Goal: Task Accomplishment & Management: Complete application form

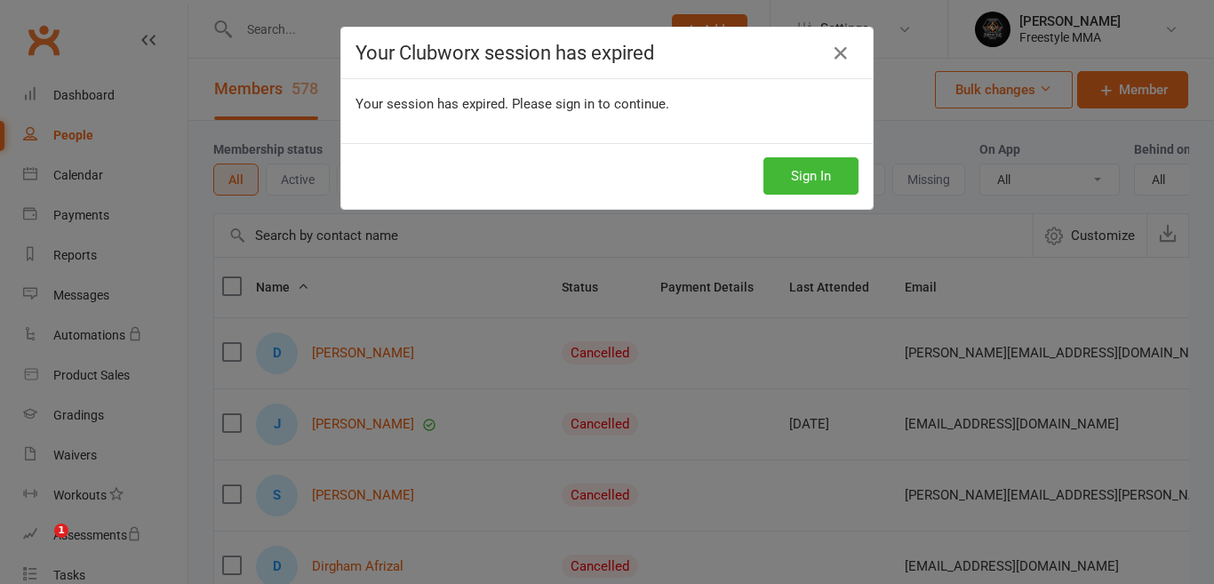
select select "50"
click at [871, 156] on div "Your Clubworx session has expired Your session has expired. Please sign in to c…" at bounding box center [607, 292] width 1214 height 584
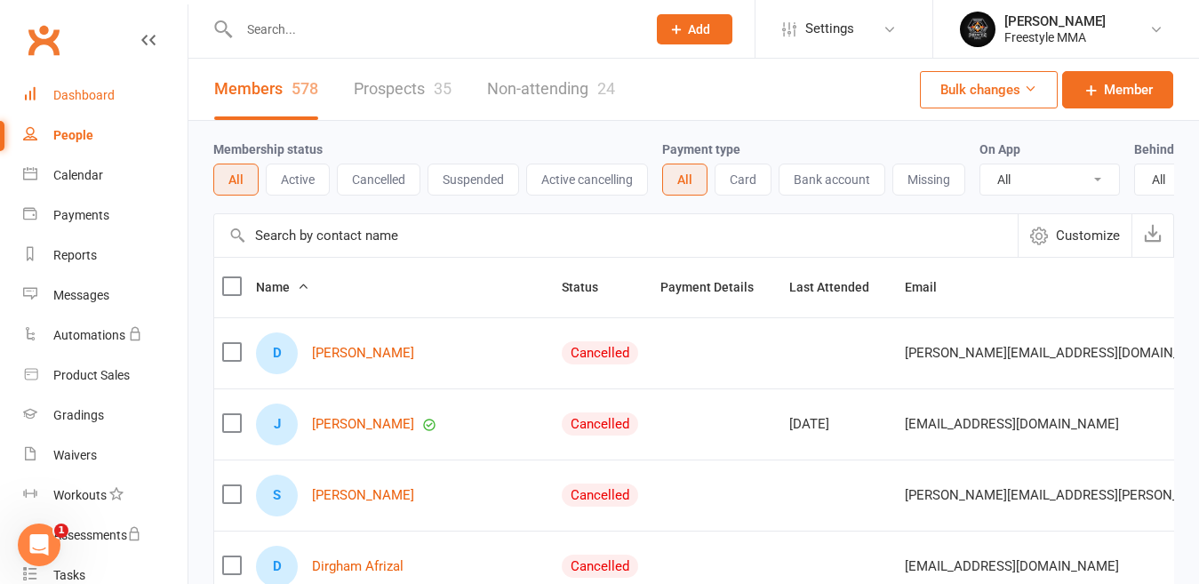
click at [108, 88] on div "Dashboard" at bounding box center [83, 95] width 61 height 14
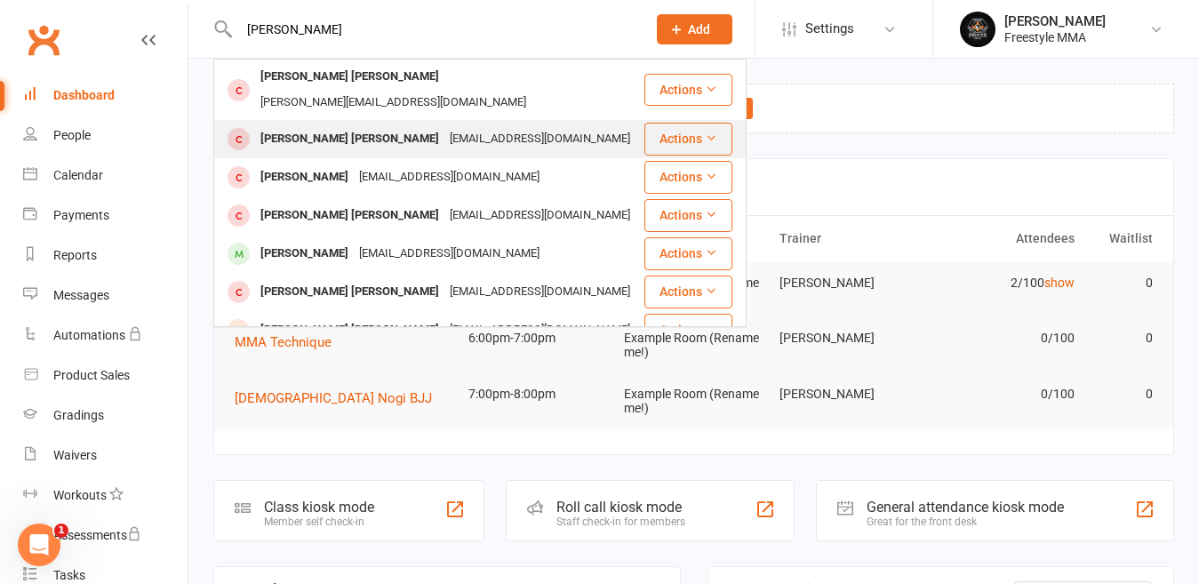
type input "[PERSON_NAME]"
click at [445, 126] on div "[EMAIL_ADDRESS][DOMAIN_NAME]" at bounding box center [540, 139] width 191 height 26
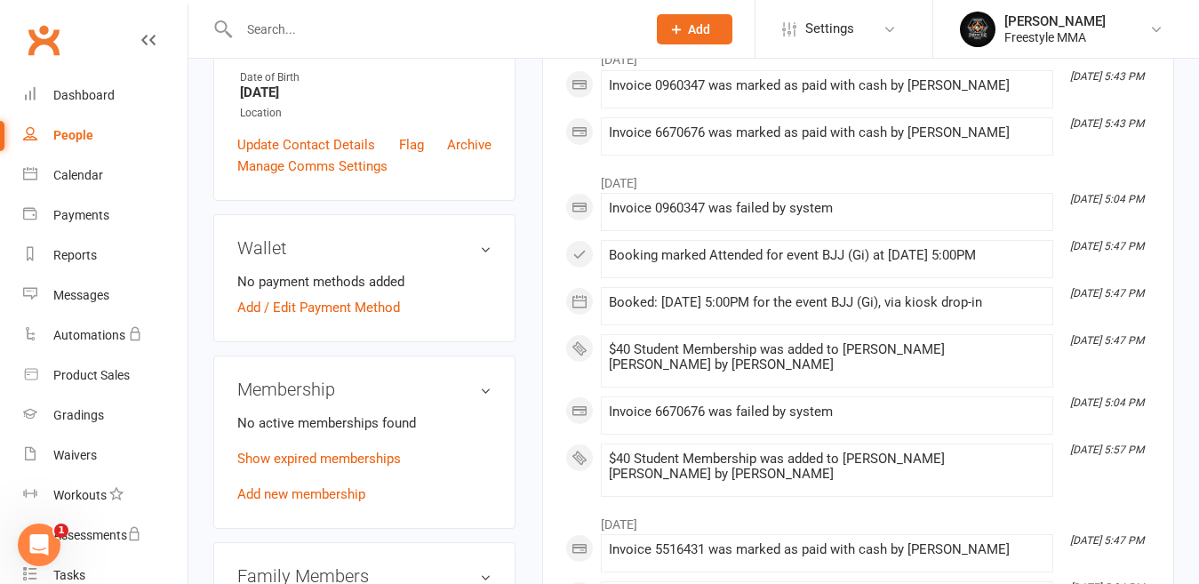
scroll to position [533, 0]
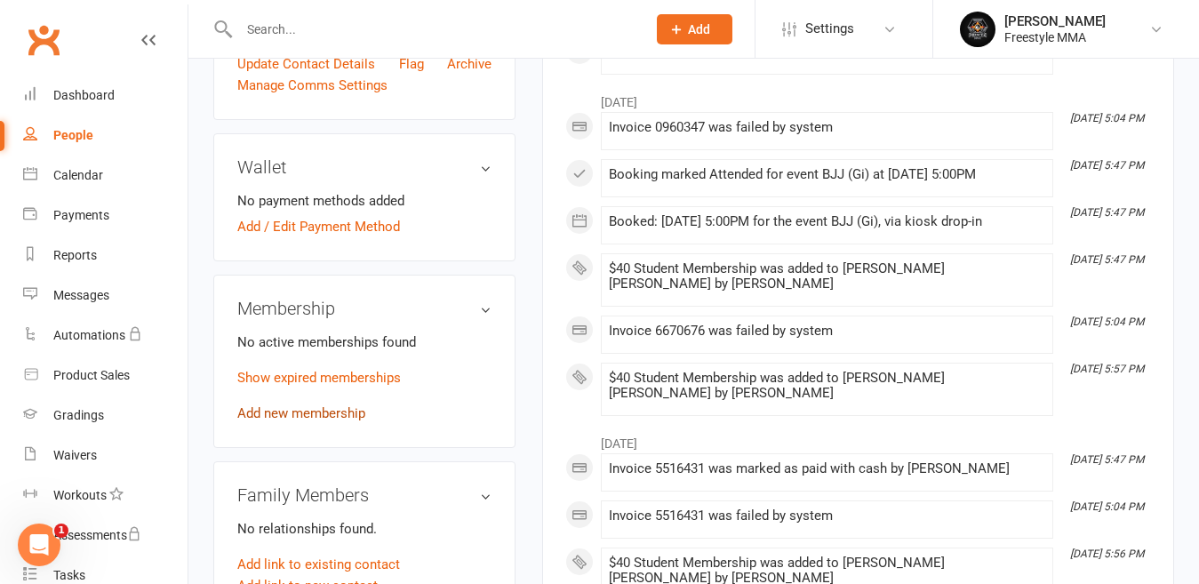
click at [325, 405] on link "Add new membership" at bounding box center [301, 413] width 128 height 16
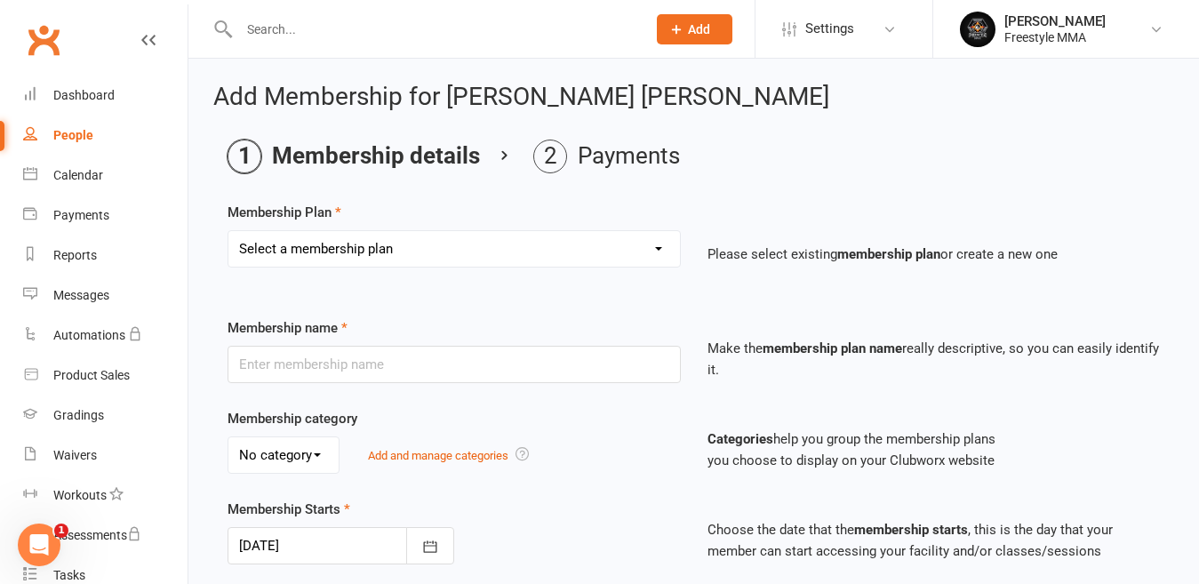
click at [359, 248] on select "Select a membership plan Create new Membership Plan $49 Unlimited $55 Weekly Ca…" at bounding box center [454, 249] width 452 height 36
select select "6"
click at [228, 231] on select "Select a membership plan Create new Membership Plan $49 Unlimited $55 Weekly Ca…" at bounding box center [454, 249] width 452 height 36
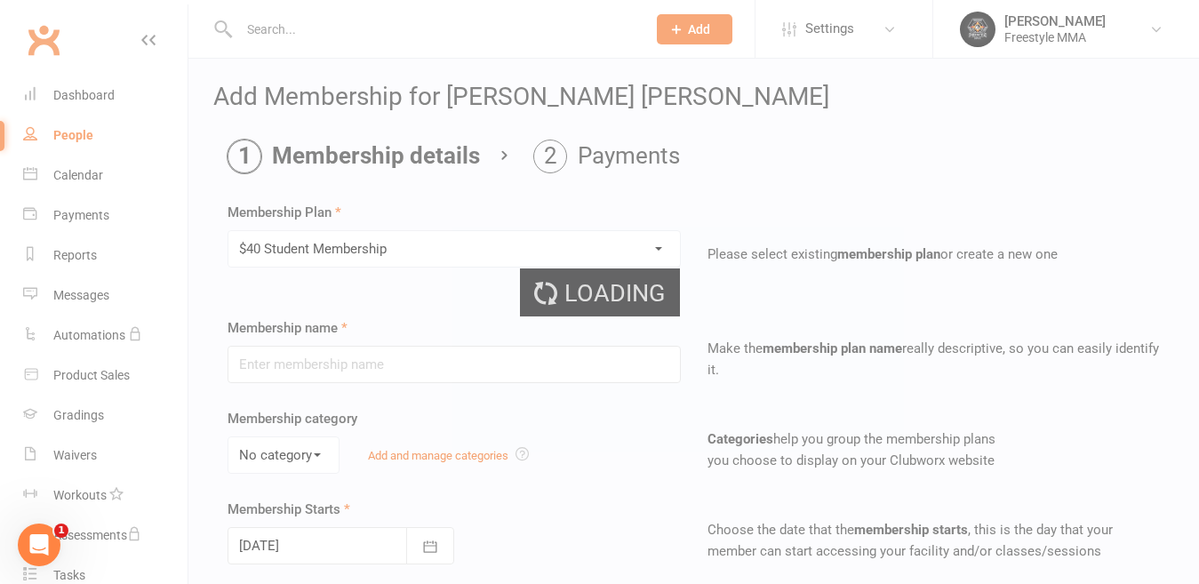
type input "$40 Student Membership"
type input "7"
select select "0"
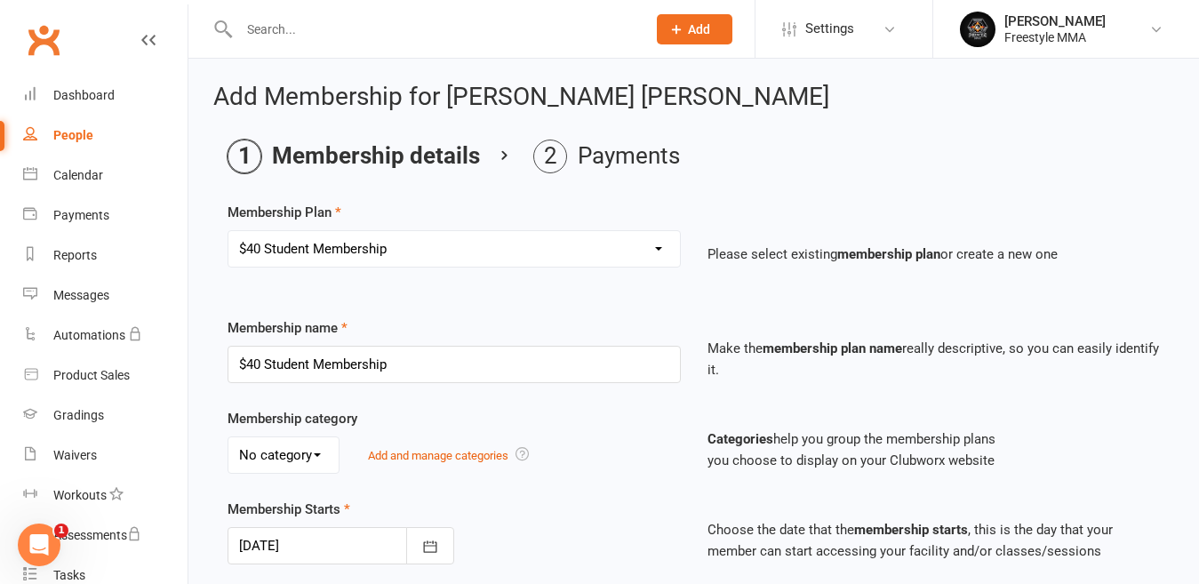
click at [324, 284] on div "Select a membership plan Create new Membership Plan $49 Unlimited $55 Weekly Ca…" at bounding box center [454, 261] width 480 height 62
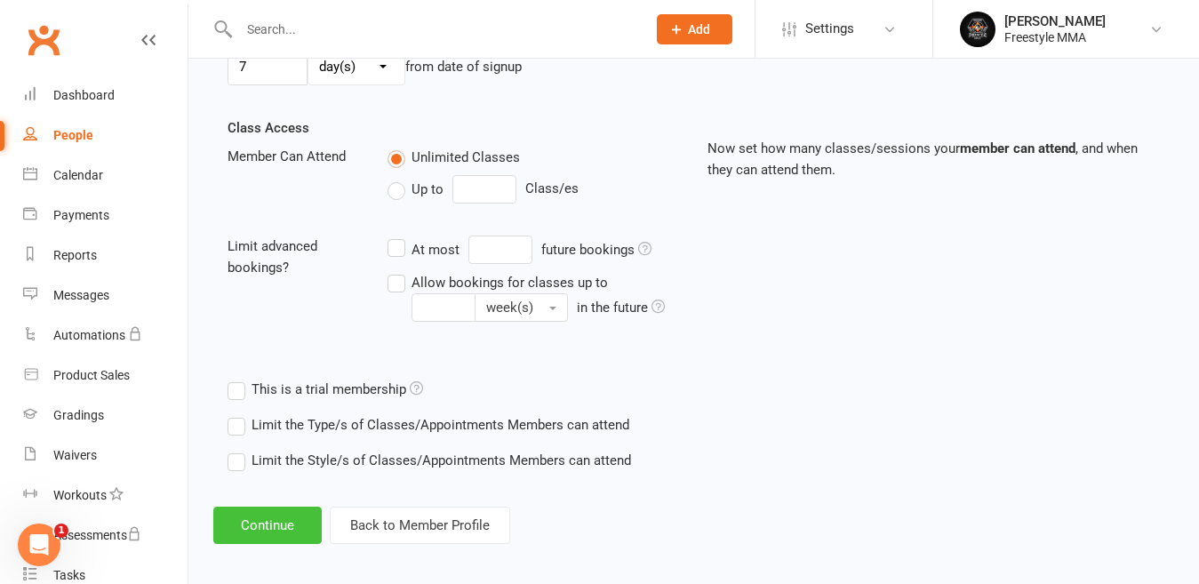
scroll to position [581, 0]
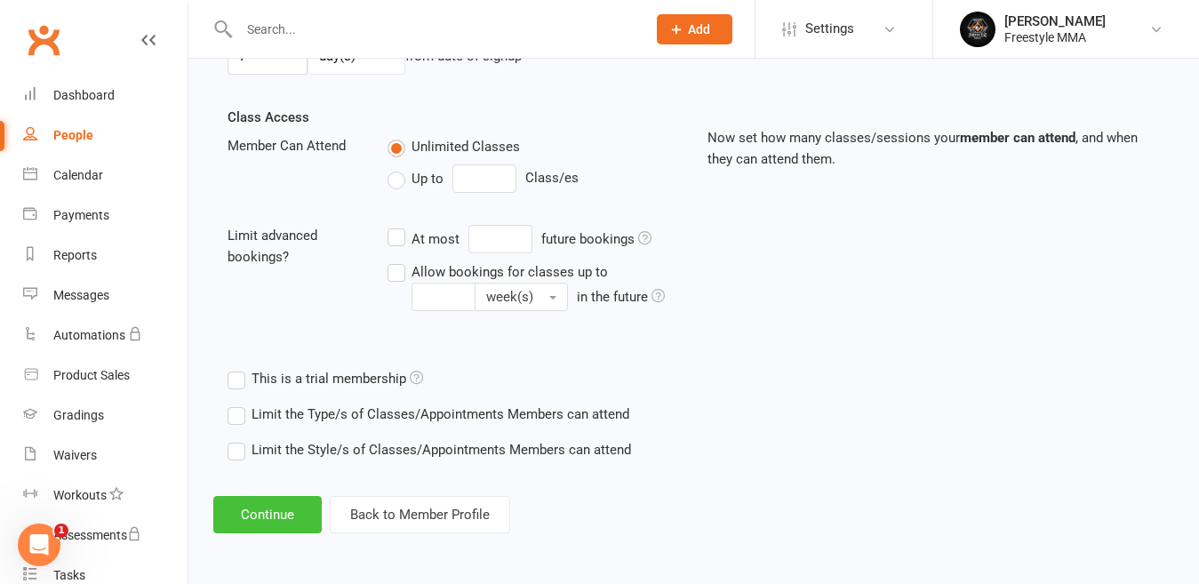
click at [293, 515] on button "Continue" at bounding box center [267, 514] width 108 height 37
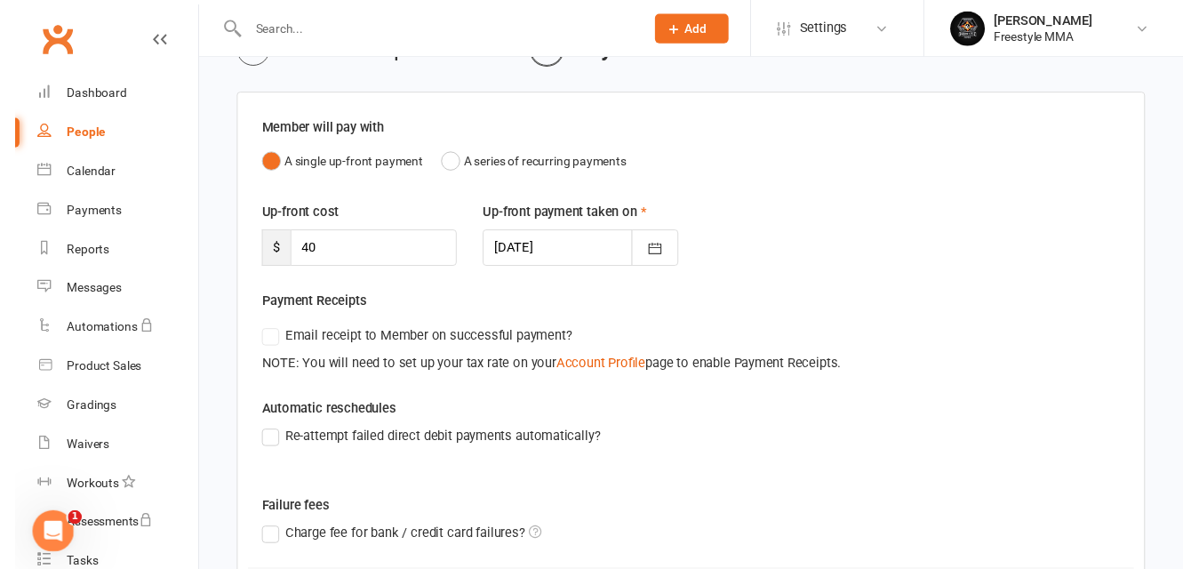
scroll to position [384, 0]
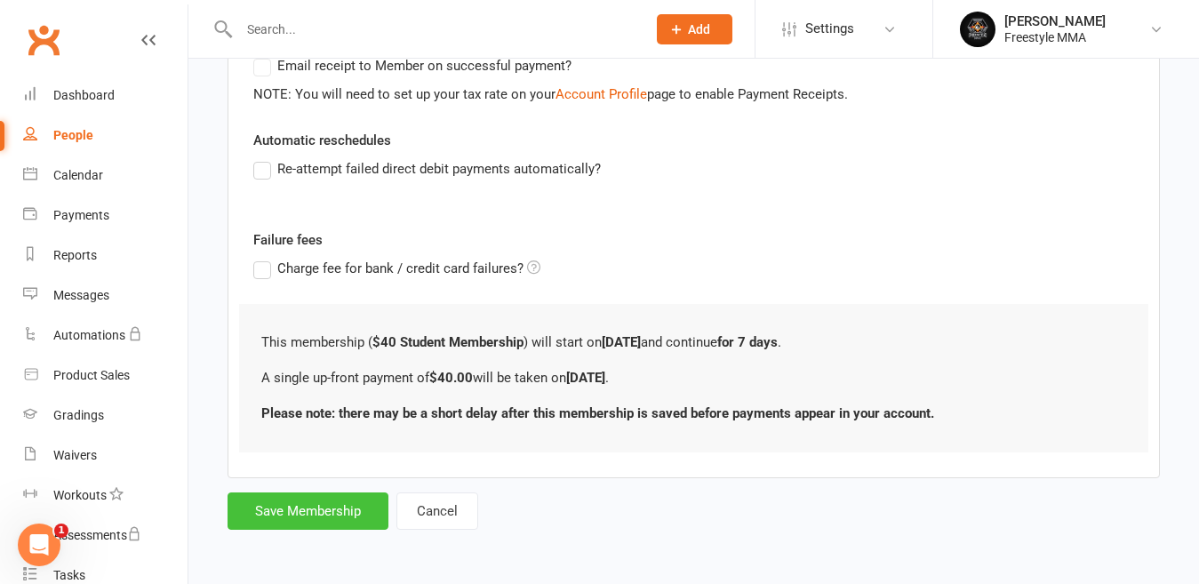
click at [311, 506] on button "Save Membership" at bounding box center [308, 511] width 161 height 37
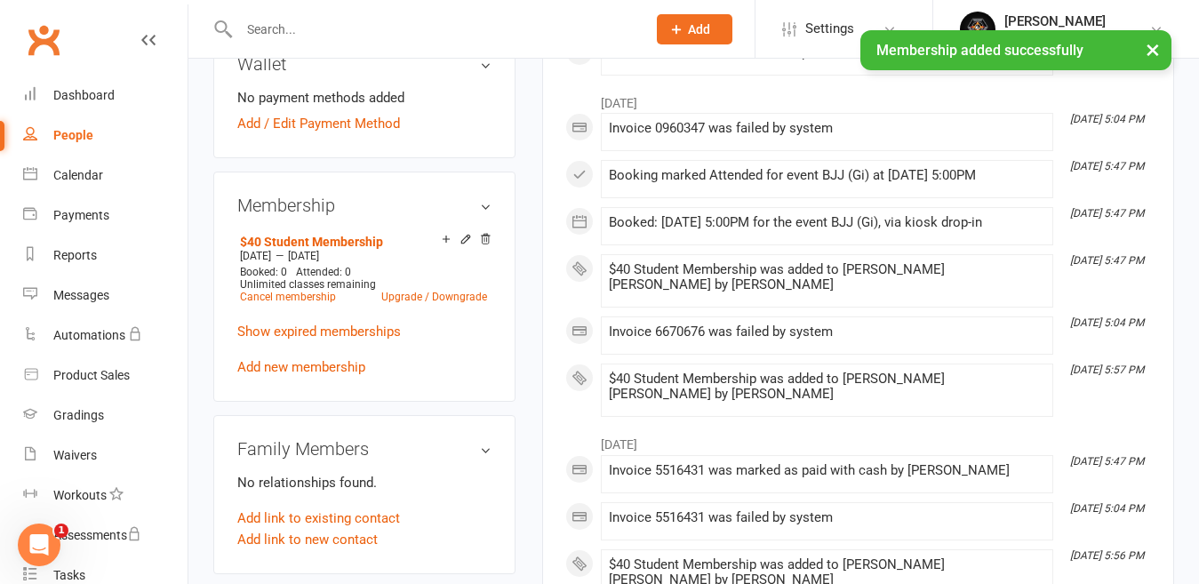
scroll to position [711, 0]
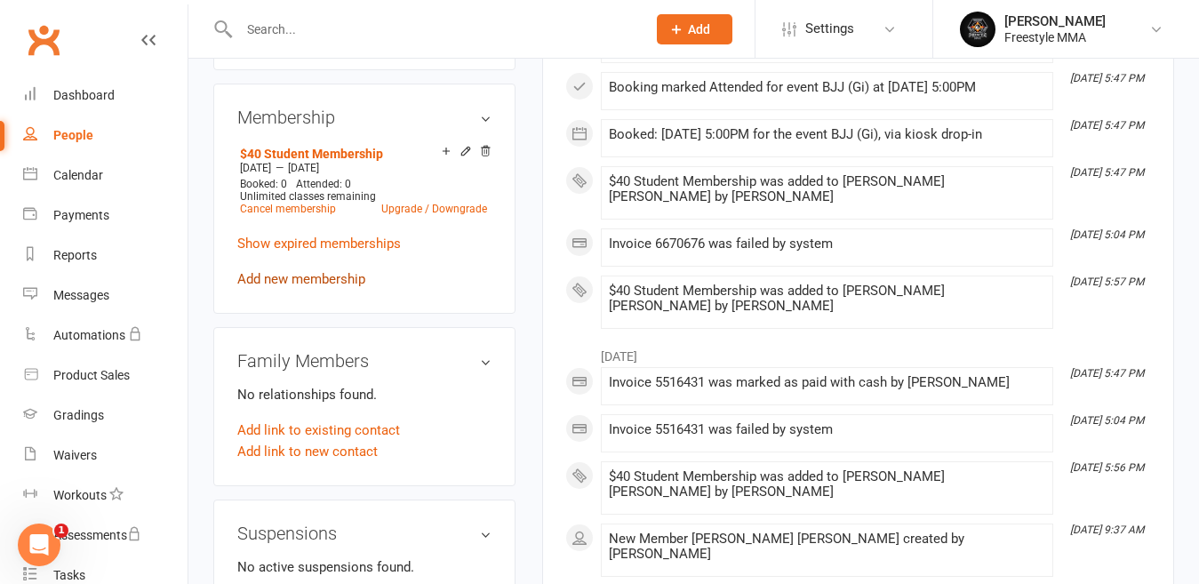
click at [339, 271] on link "Add new membership" at bounding box center [301, 279] width 128 height 16
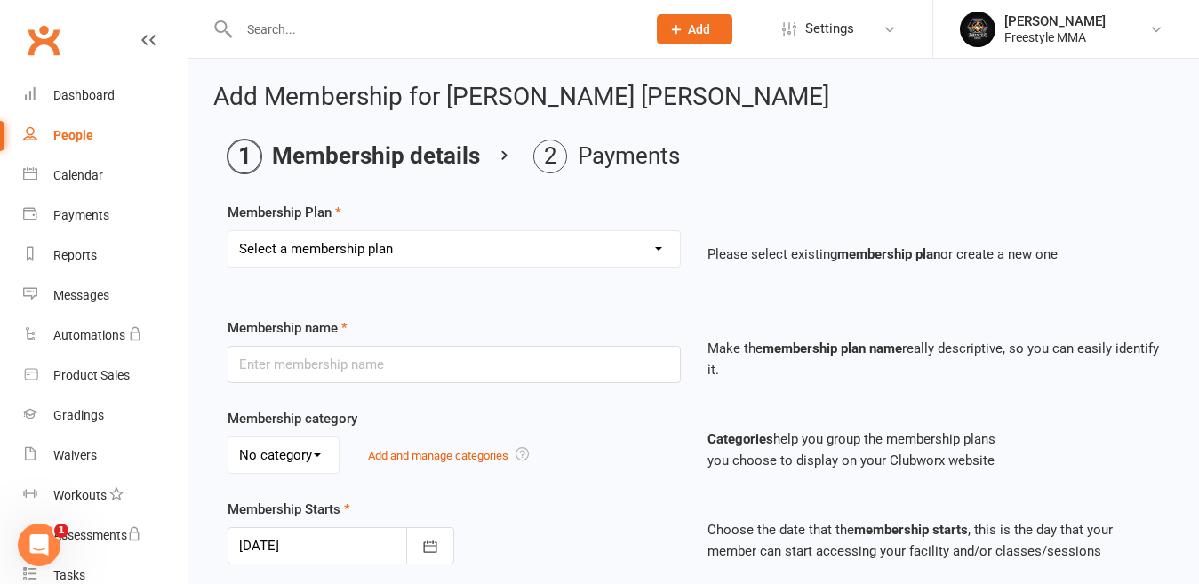
click at [404, 253] on select "Select a membership plan Create new Membership Plan $49 Unlimited $55 Weekly Ca…" at bounding box center [454, 249] width 452 height 36
select select "6"
click at [228, 231] on select "Select a membership plan Create new Membership Plan $49 Unlimited $55 Weekly Ca…" at bounding box center [454, 249] width 452 height 36
type input "$40 Student Membership"
type input "7"
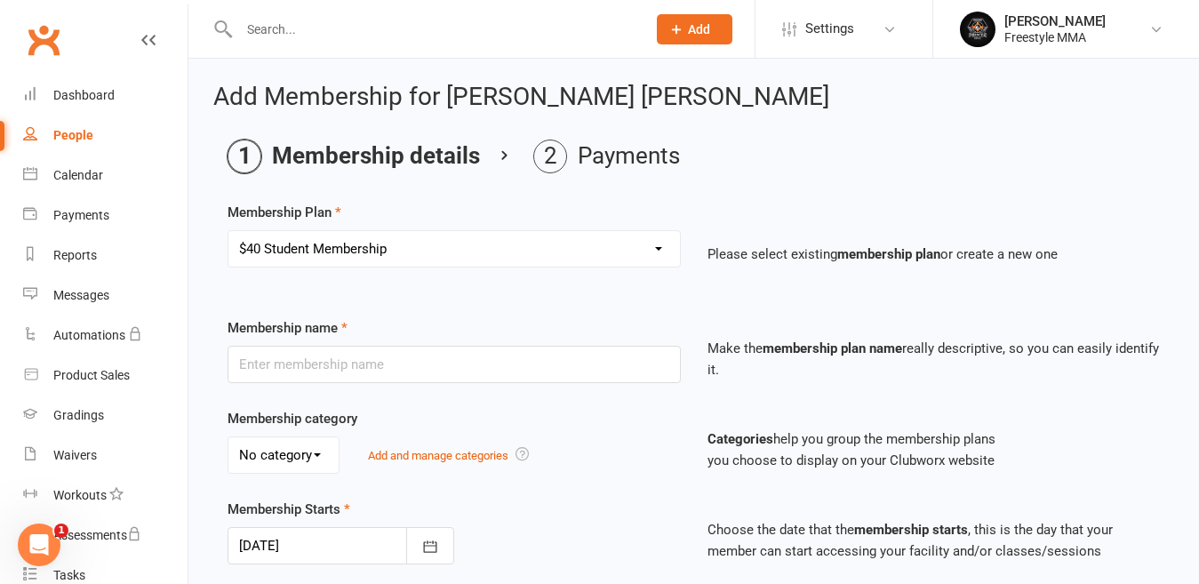
select select "0"
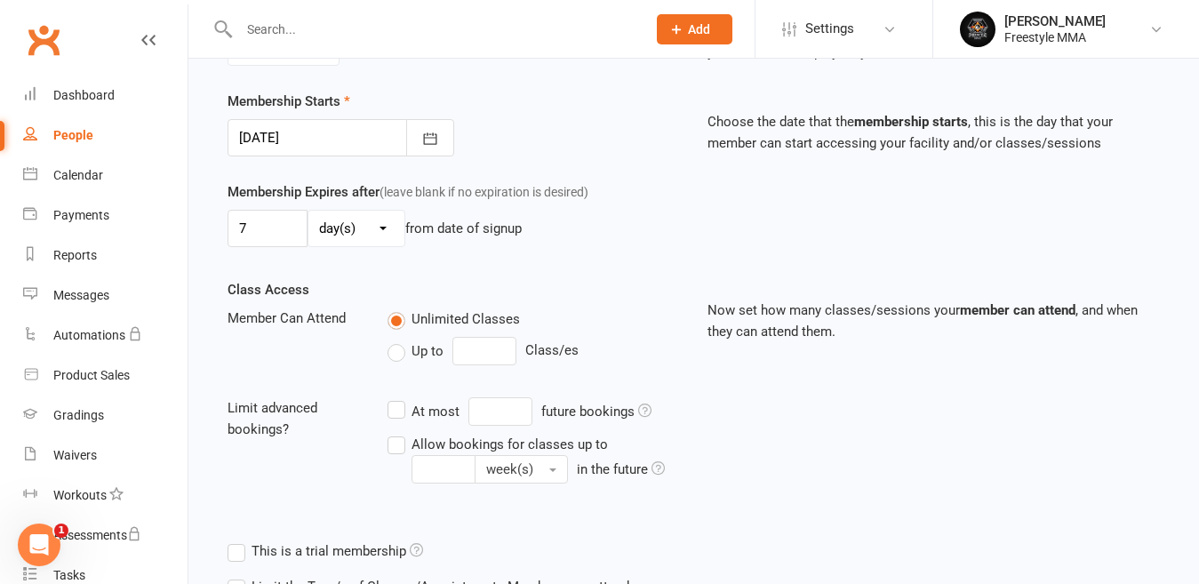
scroll to position [403, 0]
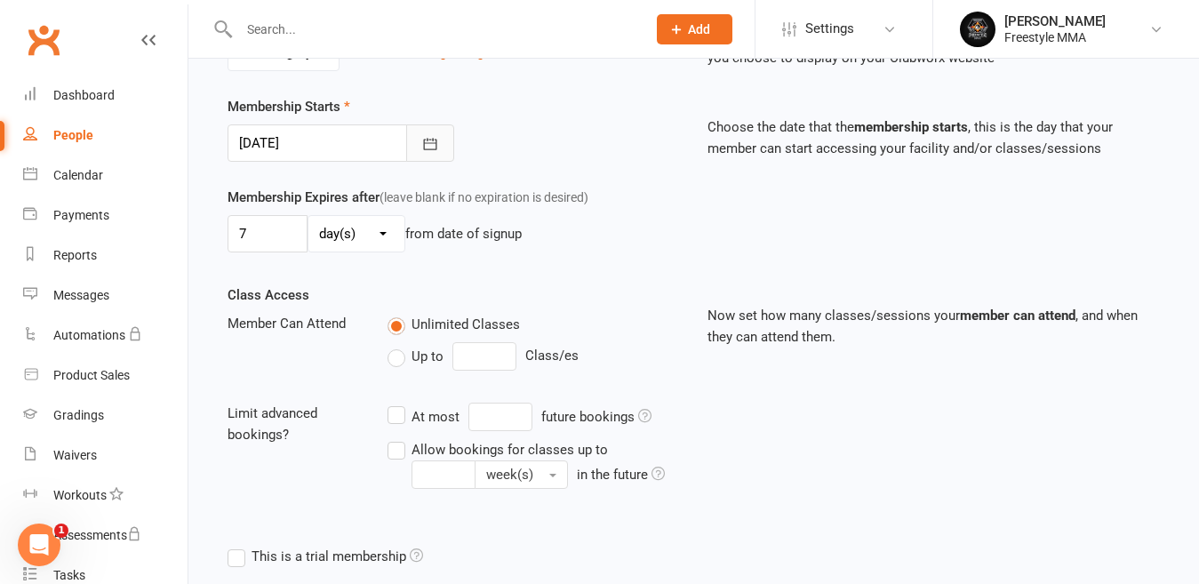
click at [451, 140] on button "button" at bounding box center [430, 142] width 48 height 37
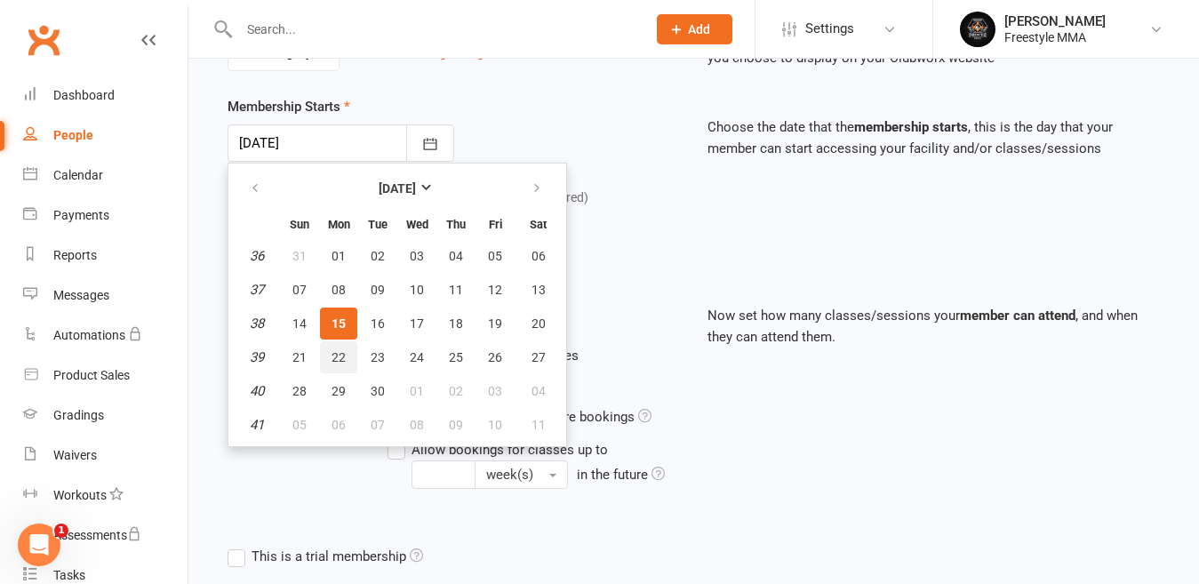
click at [349, 352] on button "22" at bounding box center [338, 357] width 37 height 32
type input "[DATE]"
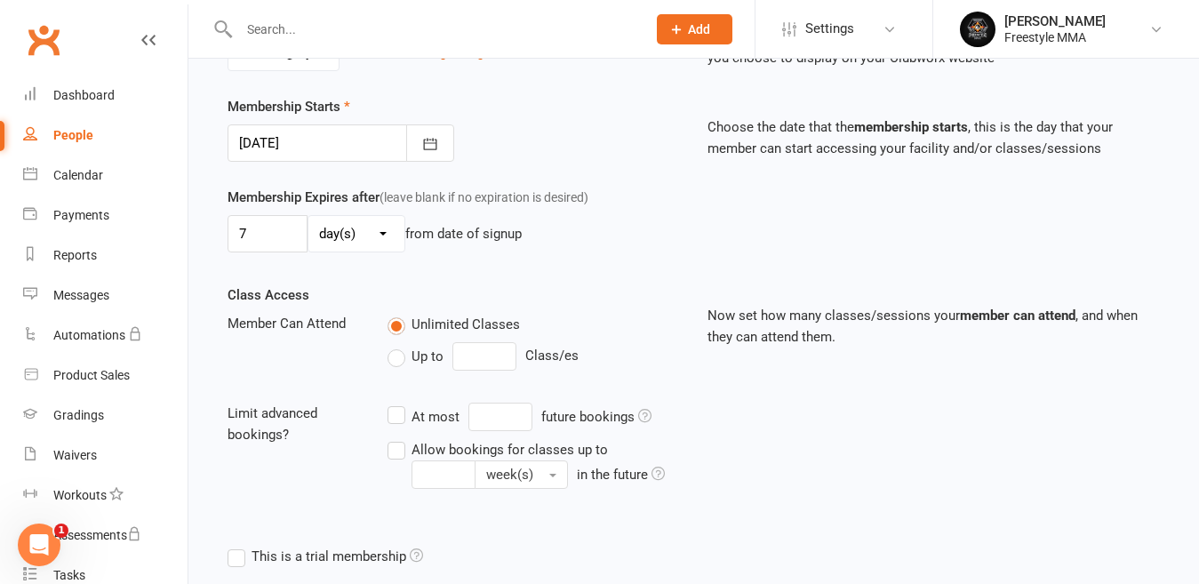
click at [338, 275] on div "Membership Expires after (leave blank if no expiration is desired) 7 day(s) wee…" at bounding box center [693, 236] width 959 height 98
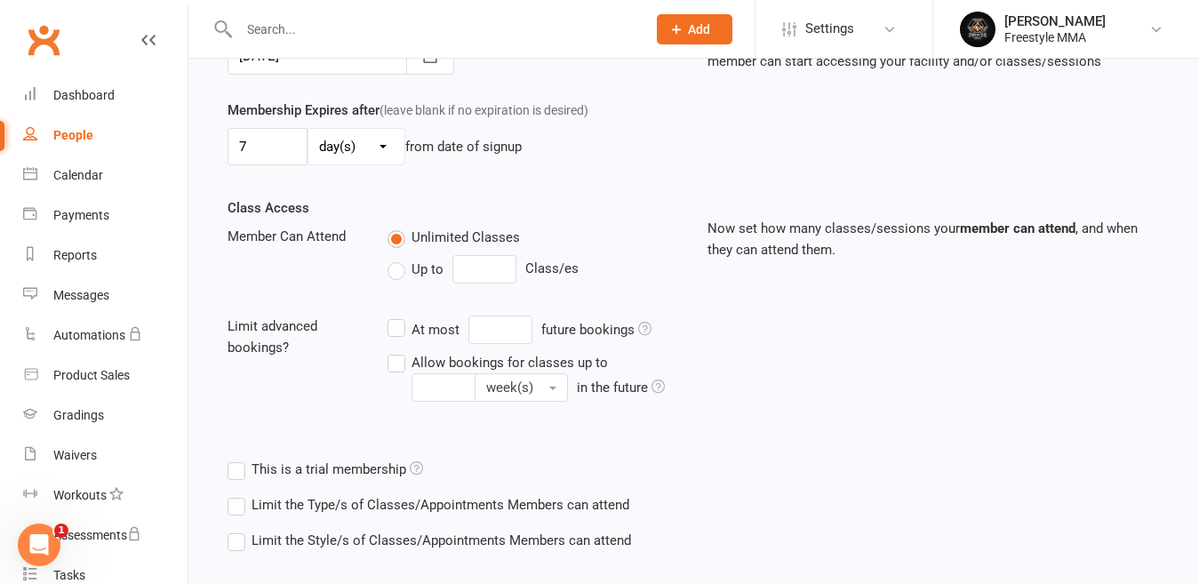
scroll to position [581, 0]
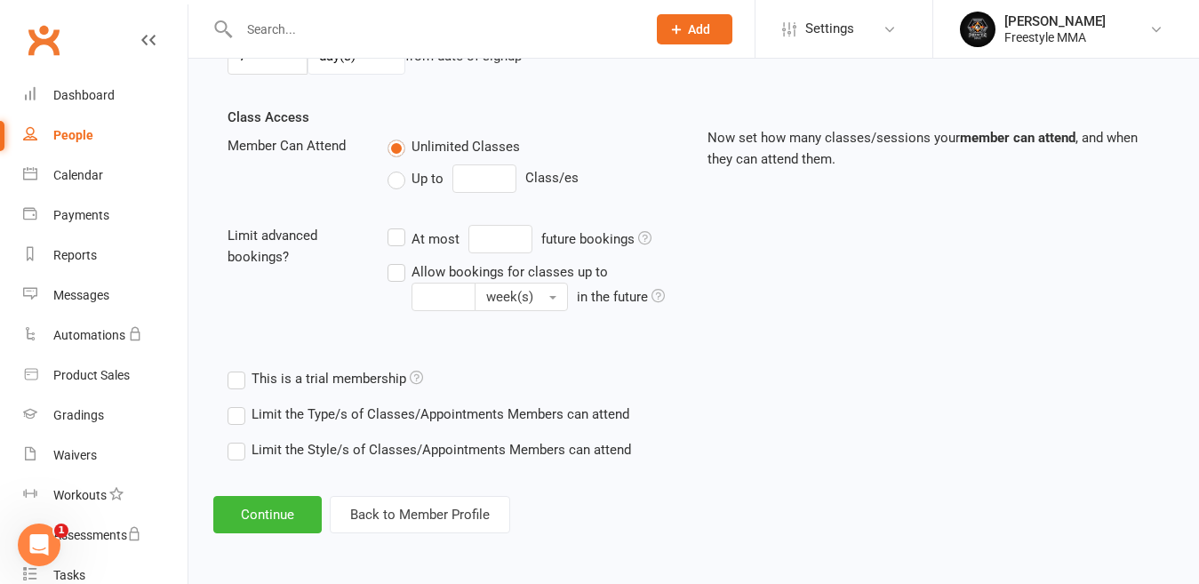
click at [287, 535] on div "Add Membership for [PERSON_NAME] [PERSON_NAME] Membership details Payments Memb…" at bounding box center [693, 18] width 1011 height 1080
click at [288, 518] on button "Continue" at bounding box center [267, 514] width 108 height 37
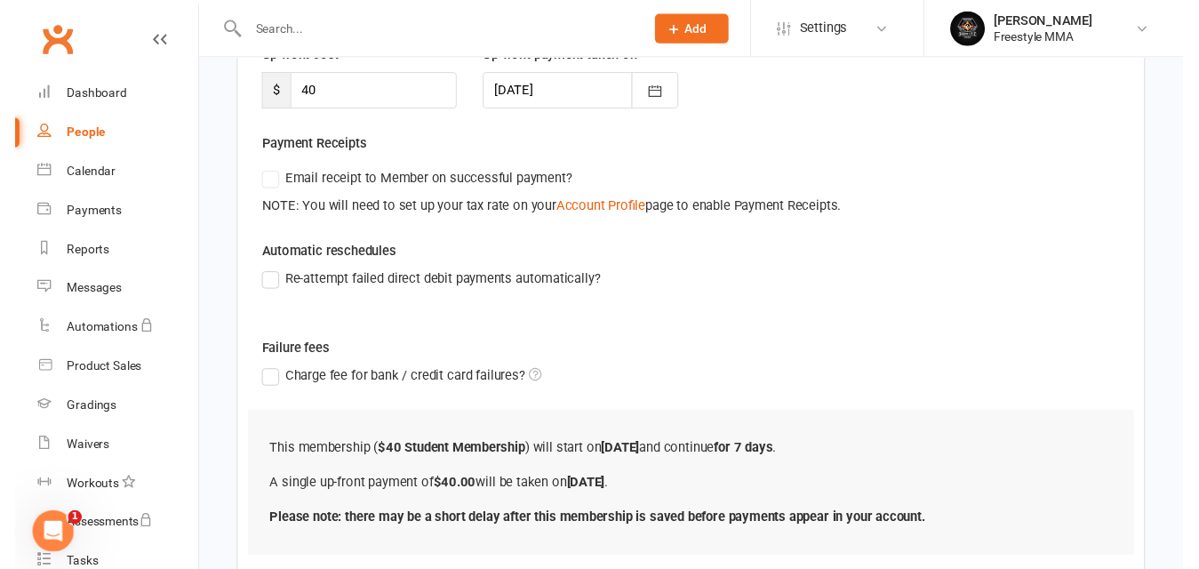
scroll to position [384, 0]
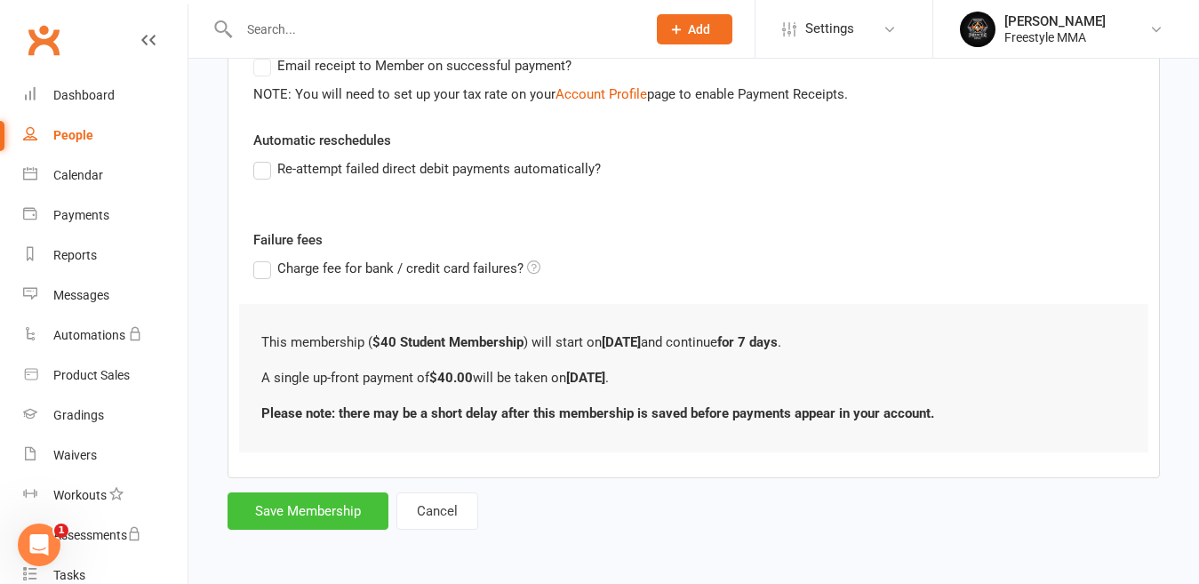
click at [361, 501] on button "Save Membership" at bounding box center [308, 511] width 161 height 37
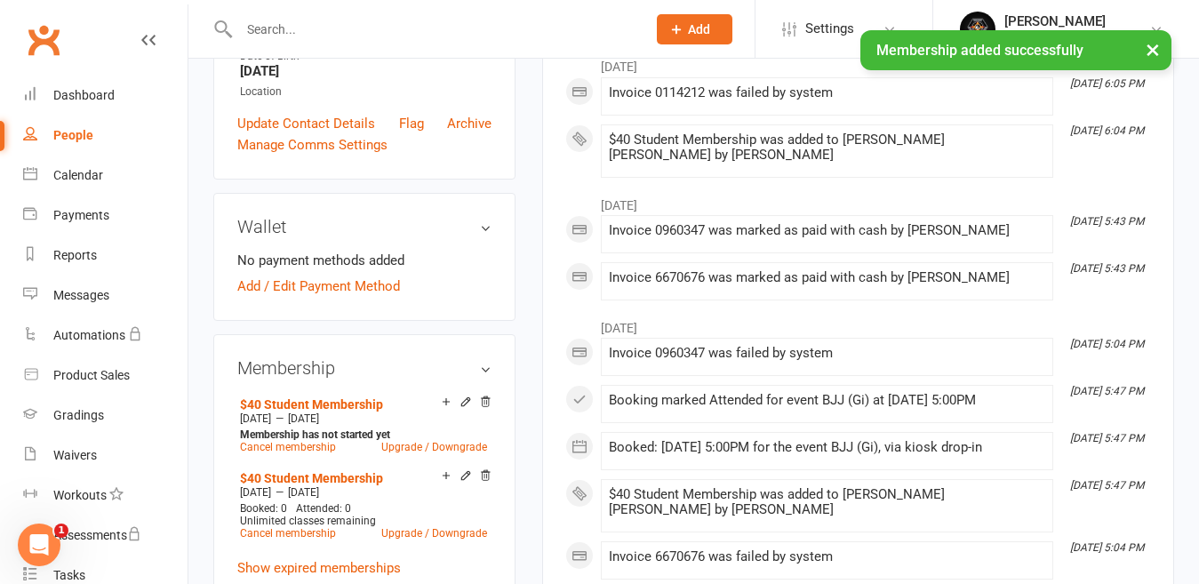
scroll to position [622, 0]
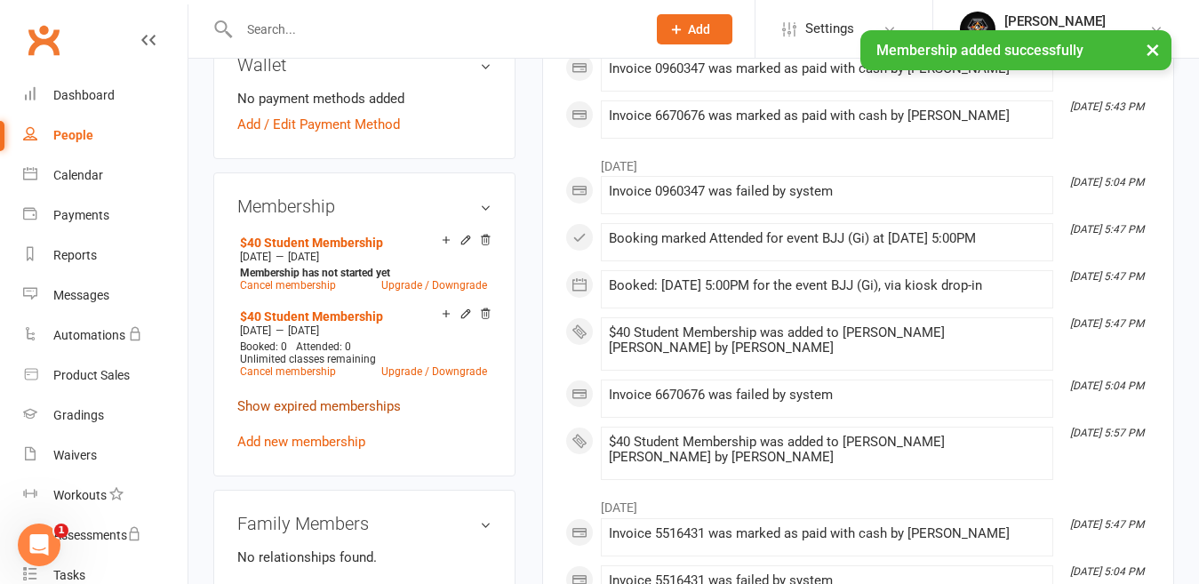
click at [374, 398] on link "Show expired memberships" at bounding box center [319, 406] width 164 height 16
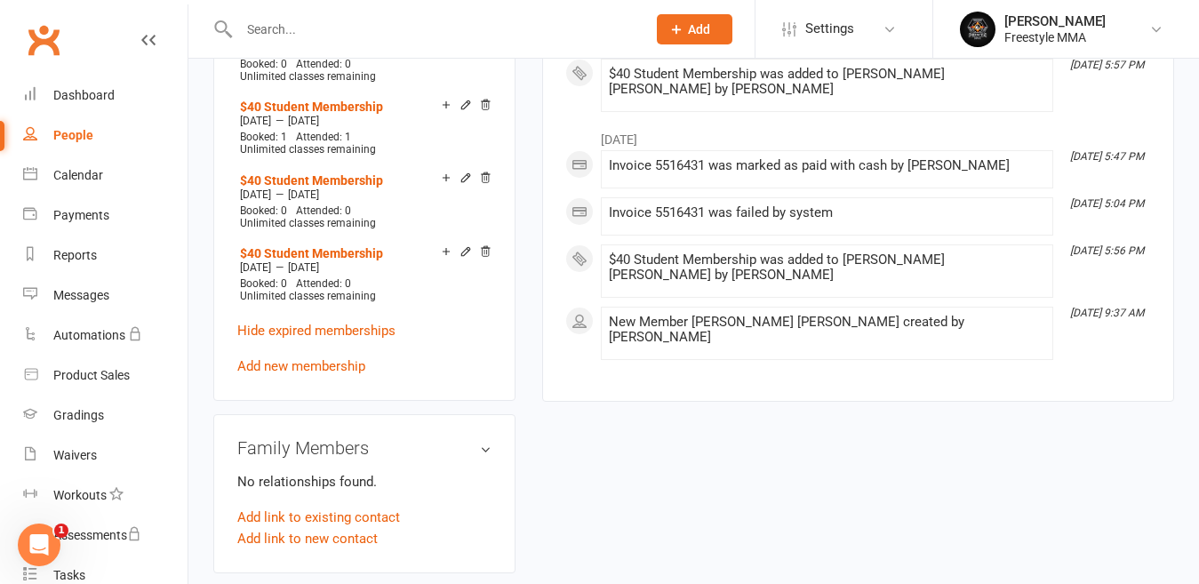
scroll to position [1156, 0]
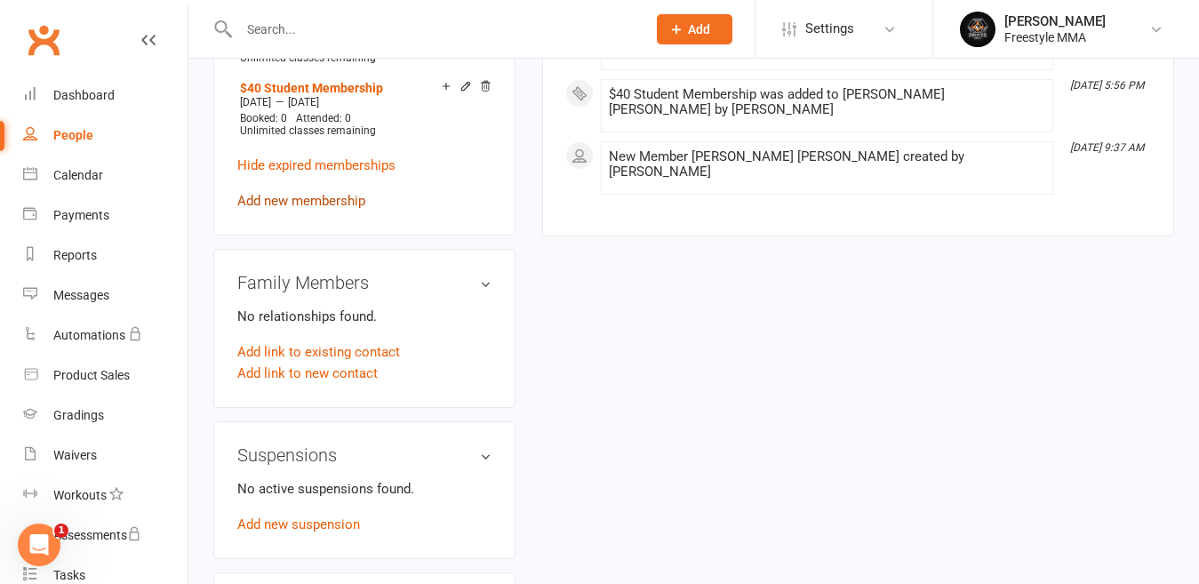
click at [312, 193] on link "Add new membership" at bounding box center [301, 201] width 128 height 16
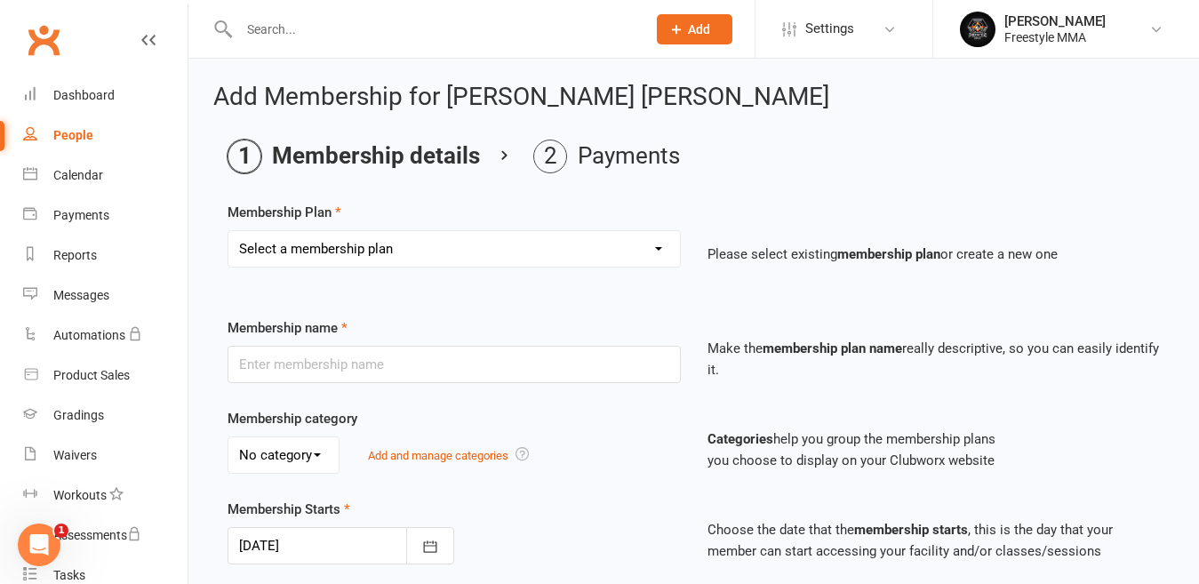
click at [361, 251] on select "Select a membership plan Create new Membership Plan $49 Unlimited $55 Weekly Ca…" at bounding box center [454, 249] width 452 height 36
select select "6"
click at [228, 231] on select "Select a membership plan Create new Membership Plan $49 Unlimited $55 Weekly Ca…" at bounding box center [454, 249] width 452 height 36
type input "$40 Student Membership"
type input "7"
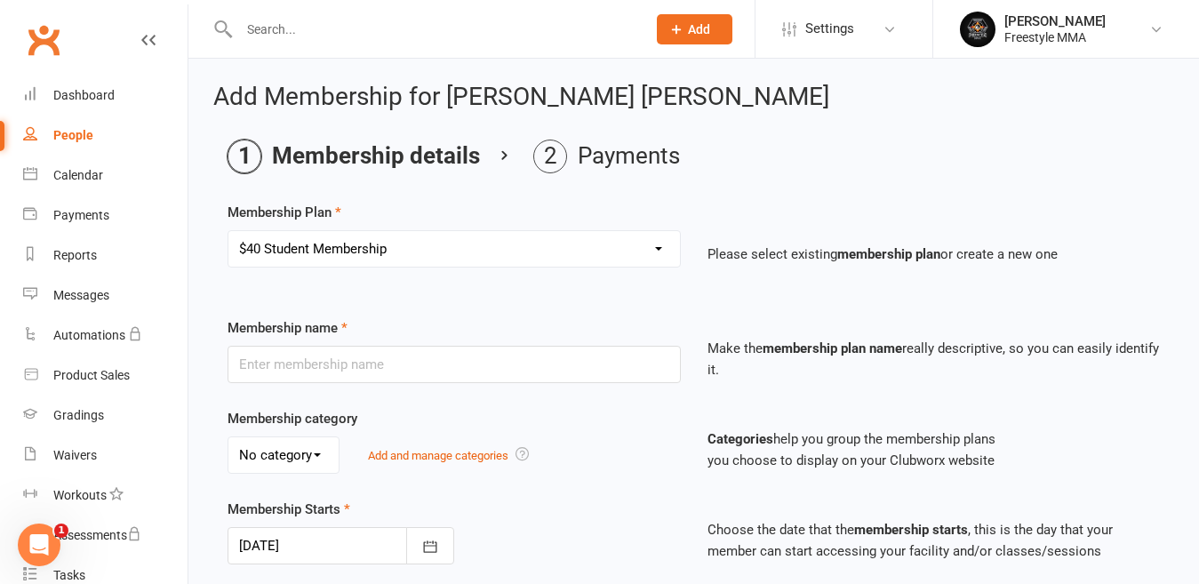
select select "0"
click at [314, 286] on div "Select a membership plan Create new Membership Plan $49 Unlimited $55 Weekly Ca…" at bounding box center [454, 261] width 480 height 62
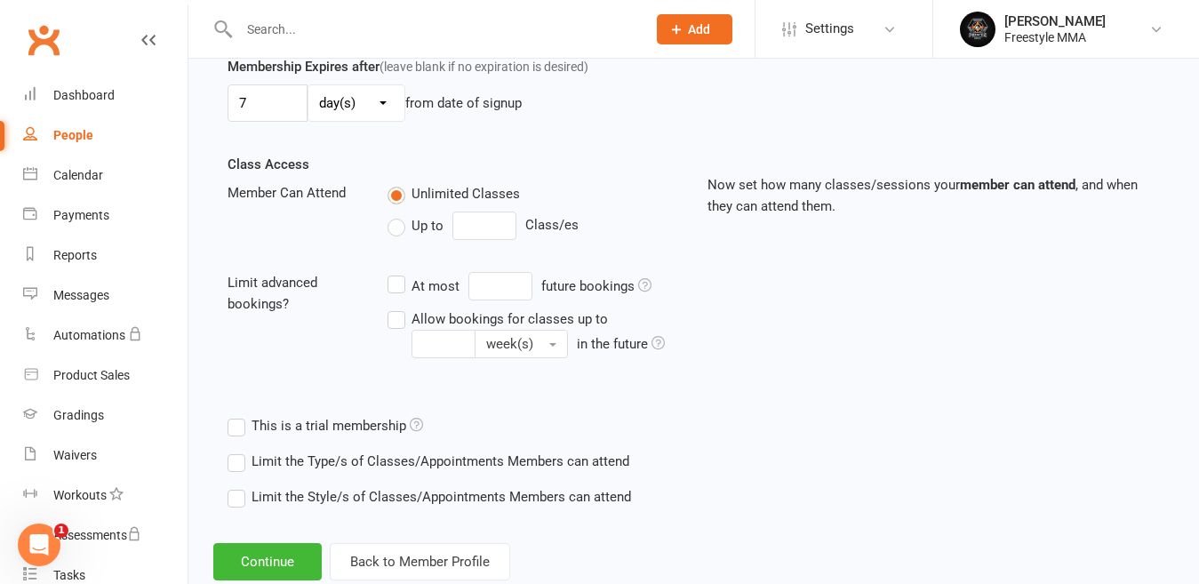
scroll to position [356, 0]
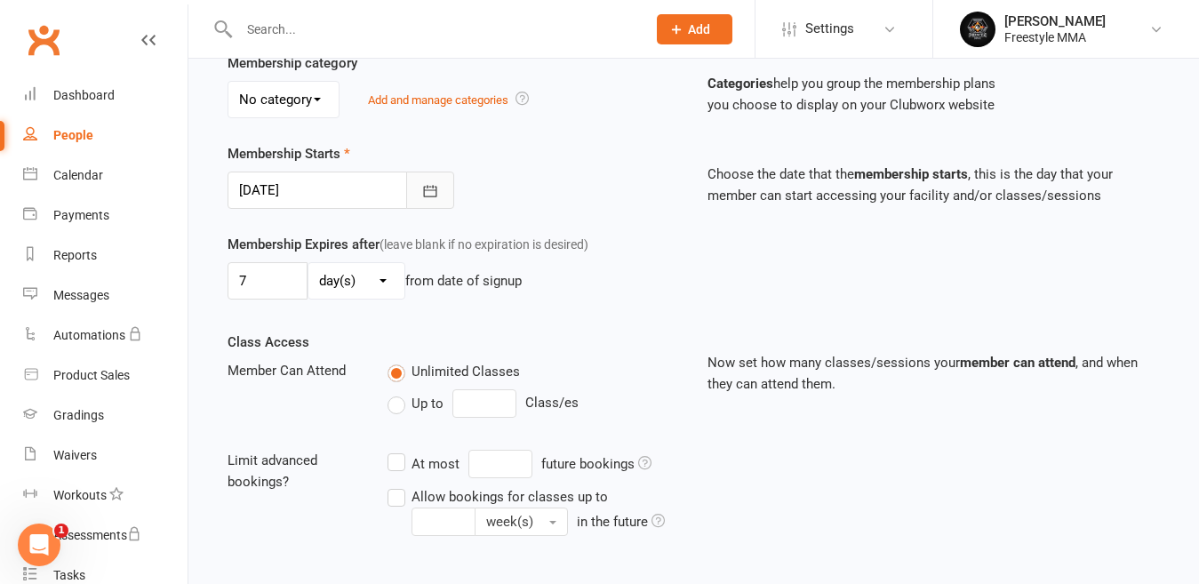
click at [425, 195] on icon "button" at bounding box center [430, 191] width 18 height 18
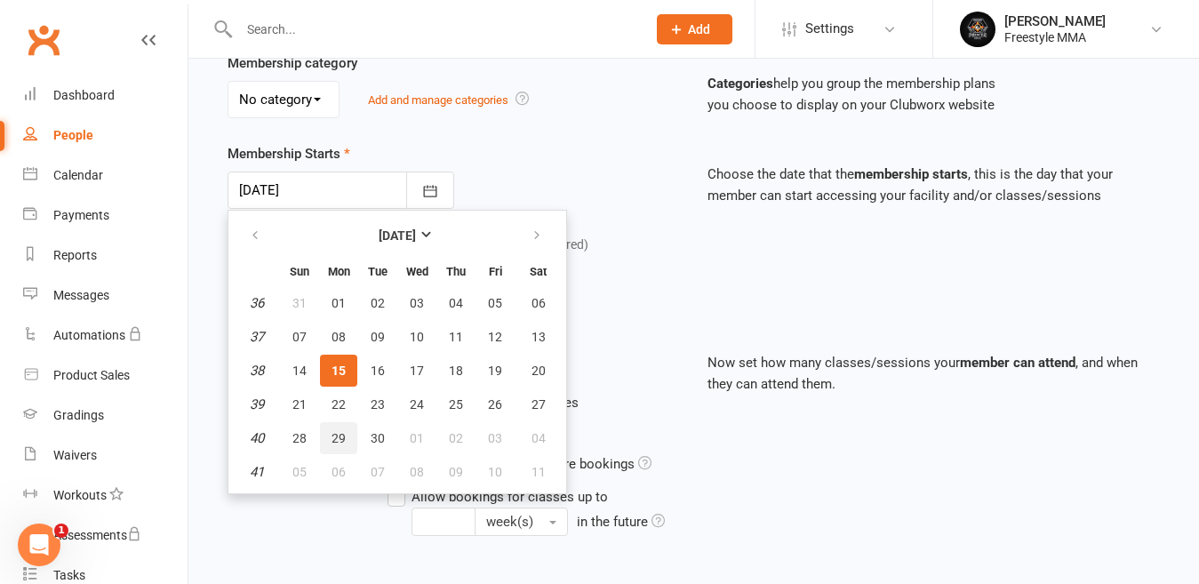
click at [330, 436] on button "29" at bounding box center [338, 438] width 37 height 32
type input "[DATE]"
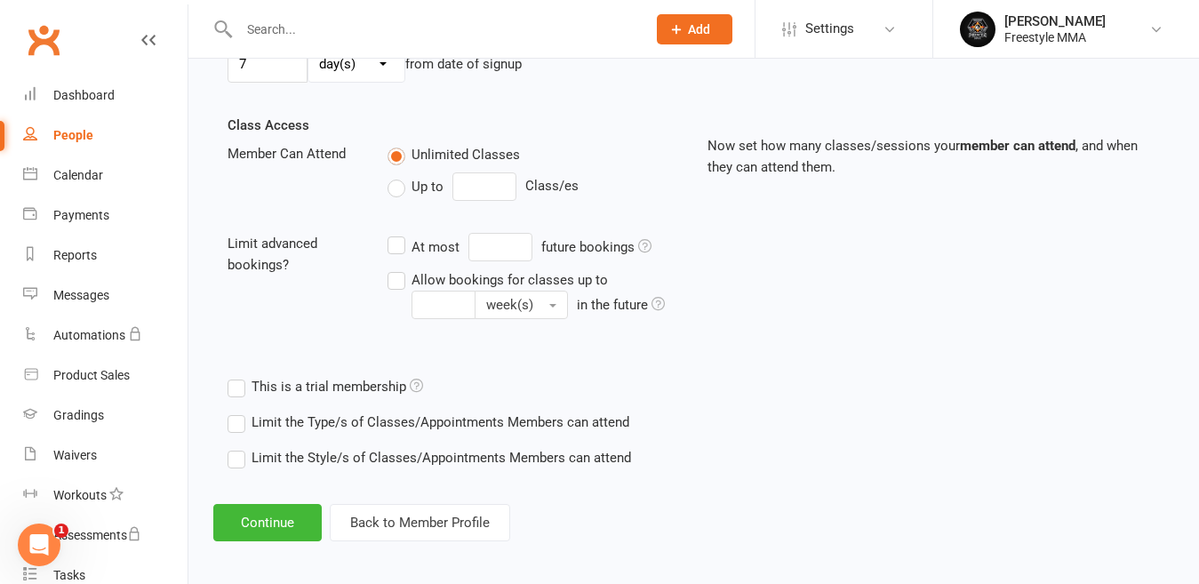
scroll to position [581, 0]
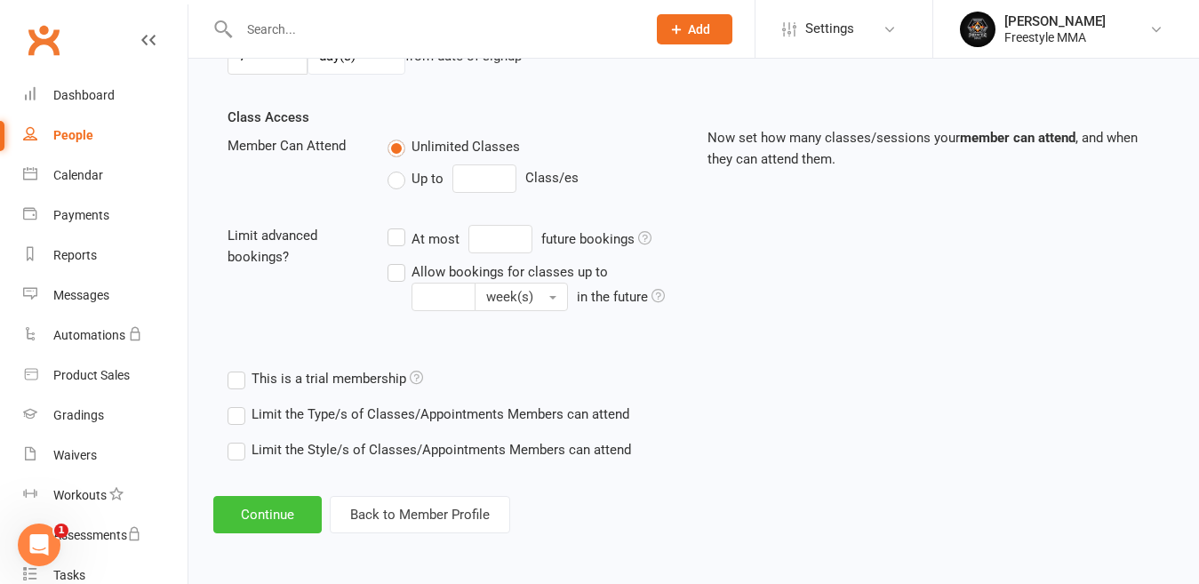
click at [284, 517] on button "Continue" at bounding box center [267, 514] width 108 height 37
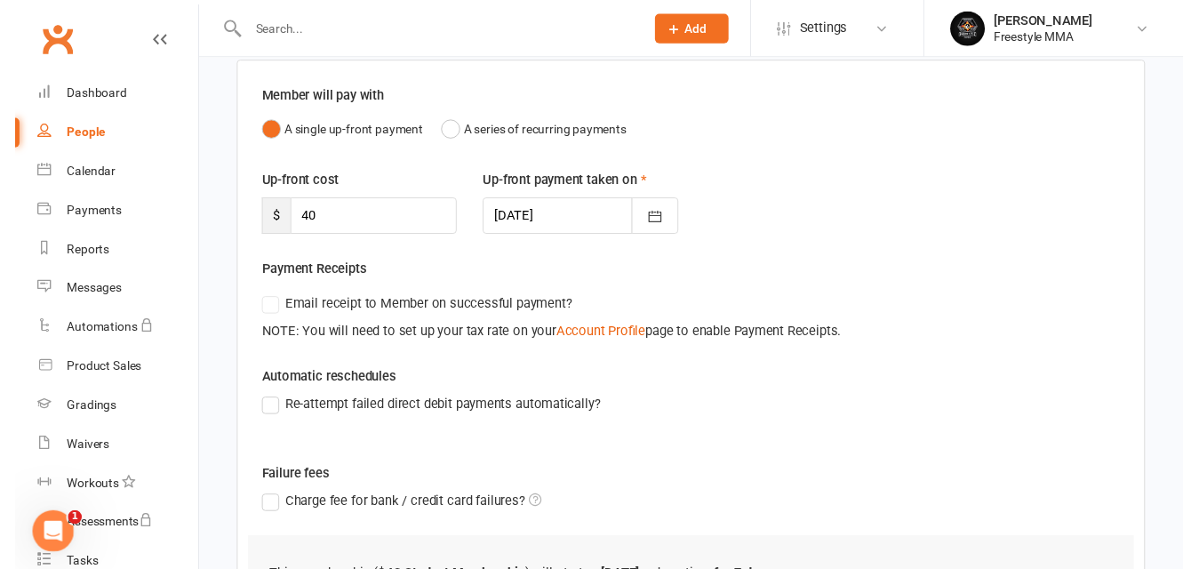
scroll to position [384, 0]
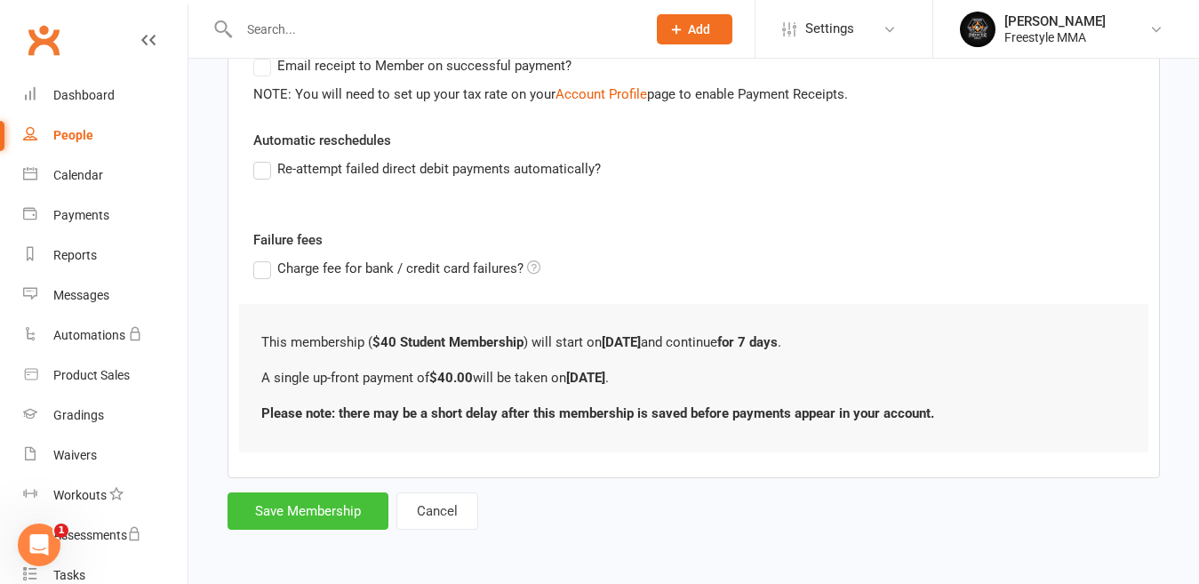
click at [331, 507] on button "Save Membership" at bounding box center [308, 511] width 161 height 37
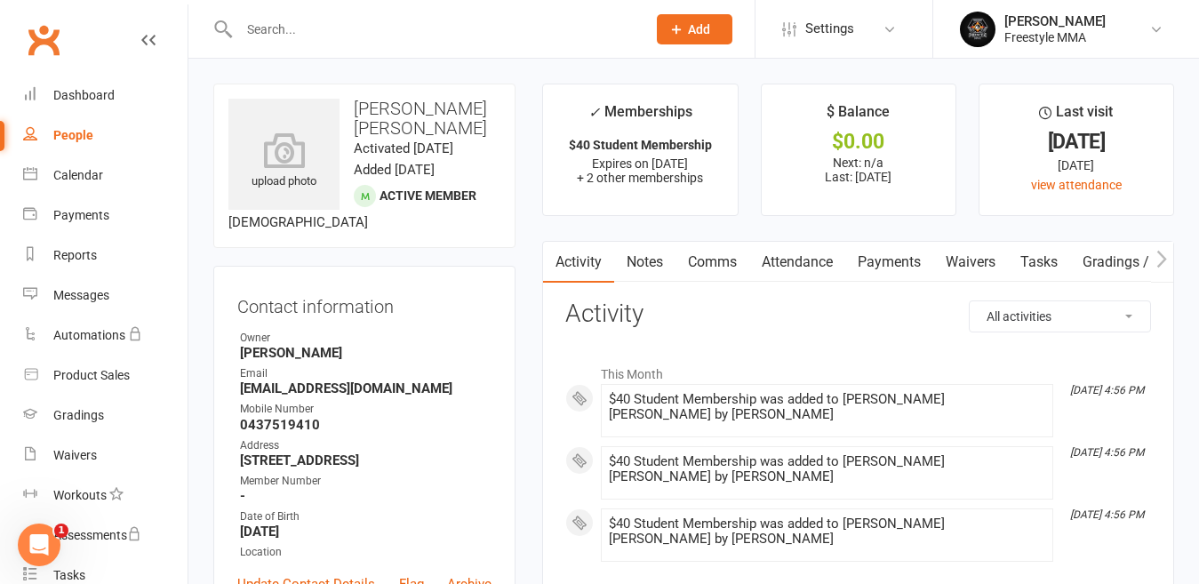
click at [288, 44] on div at bounding box center [423, 29] width 421 height 58
click at [298, 49] on div at bounding box center [423, 29] width 421 height 58
click at [294, 36] on input "text" at bounding box center [434, 29] width 400 height 25
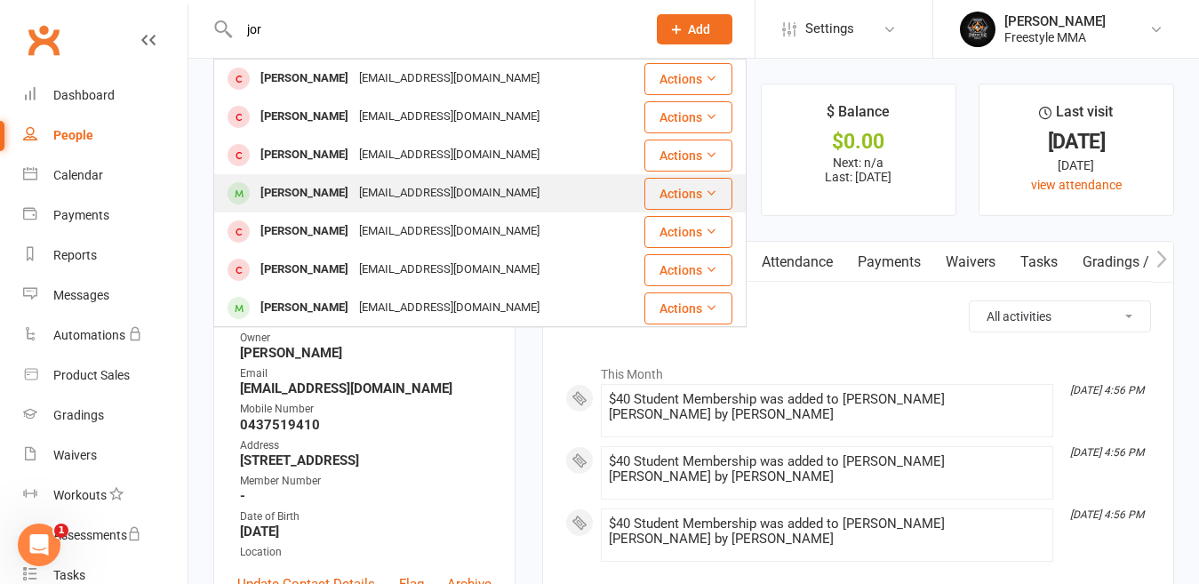
type input "jor"
click at [383, 197] on div "[EMAIL_ADDRESS][DOMAIN_NAME]" at bounding box center [449, 193] width 191 height 26
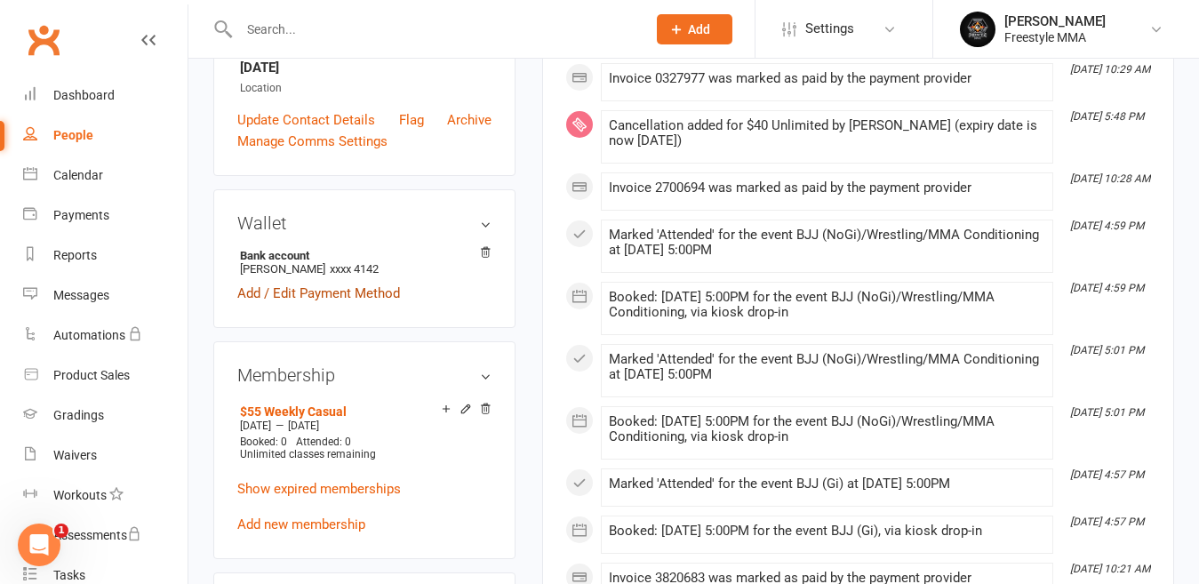
scroll to position [533, 0]
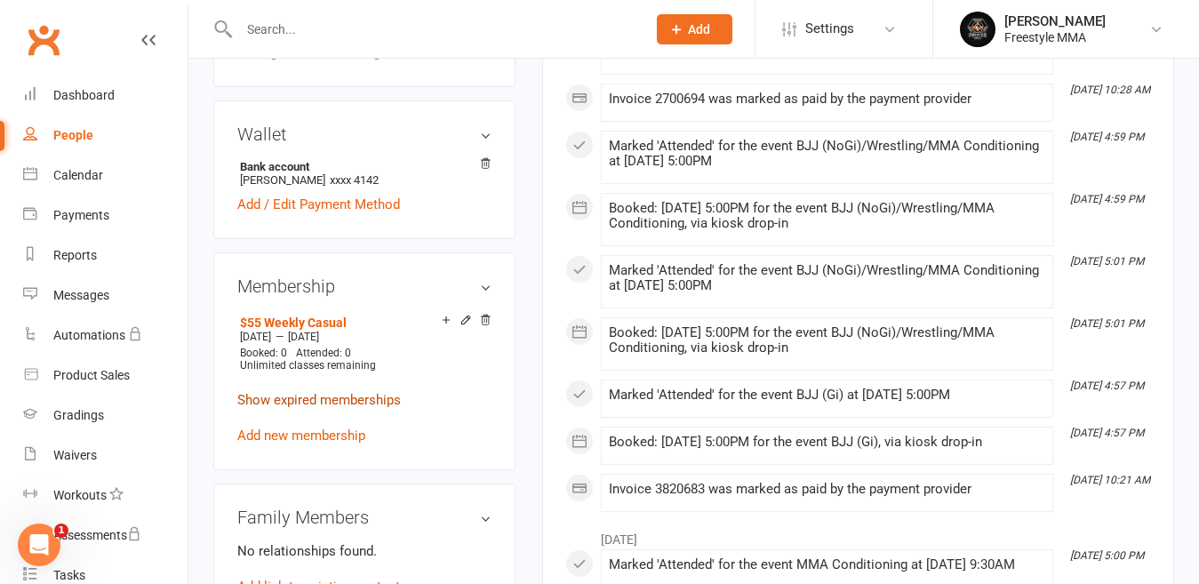
click at [356, 408] on link "Show expired memberships" at bounding box center [319, 400] width 164 height 16
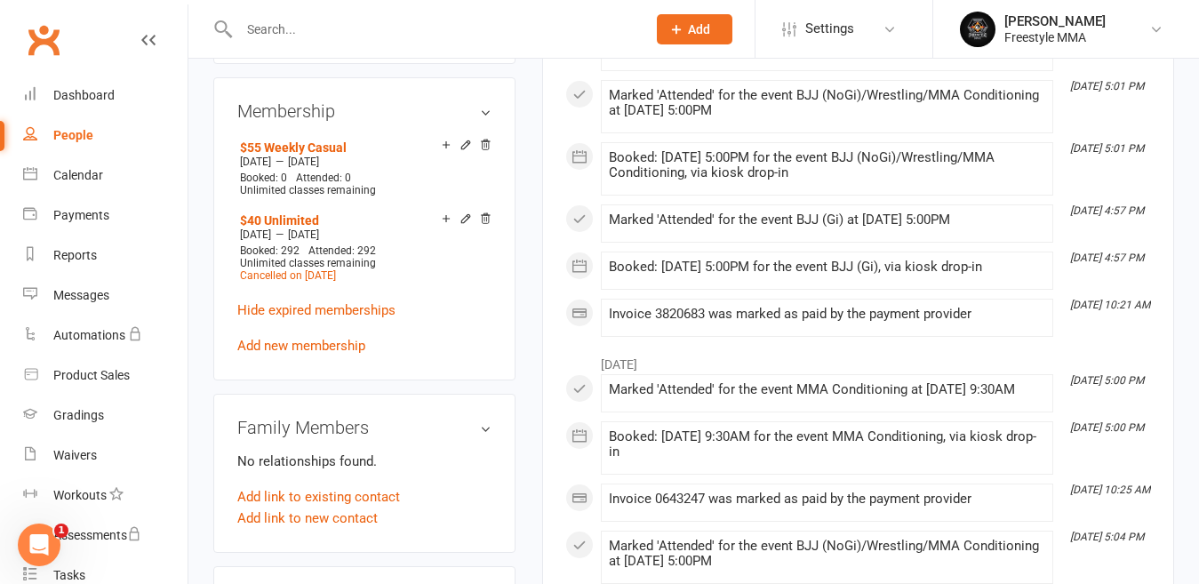
scroll to position [711, 0]
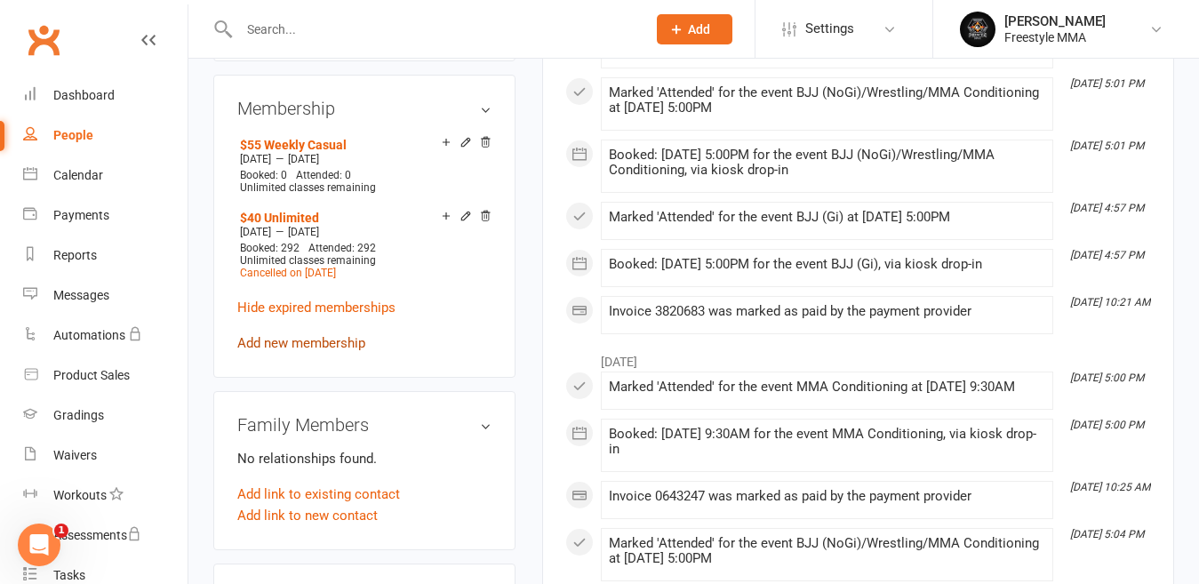
click at [311, 351] on link "Add new membership" at bounding box center [301, 343] width 128 height 16
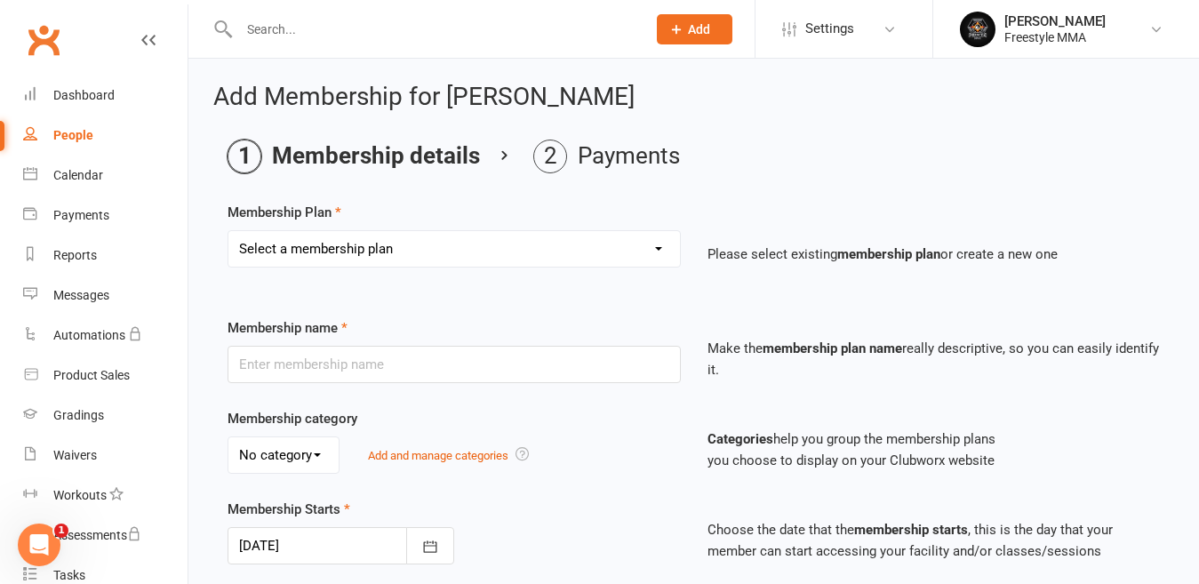
click at [409, 258] on select "Select a membership plan Create new Membership Plan $49 Unlimited $55 Weekly Ca…" at bounding box center [454, 249] width 452 height 36
select select "2"
click at [228, 231] on select "Select a membership plan Create new Membership Plan $49 Unlimited $55 Weekly Ca…" at bounding box center [454, 249] width 452 height 36
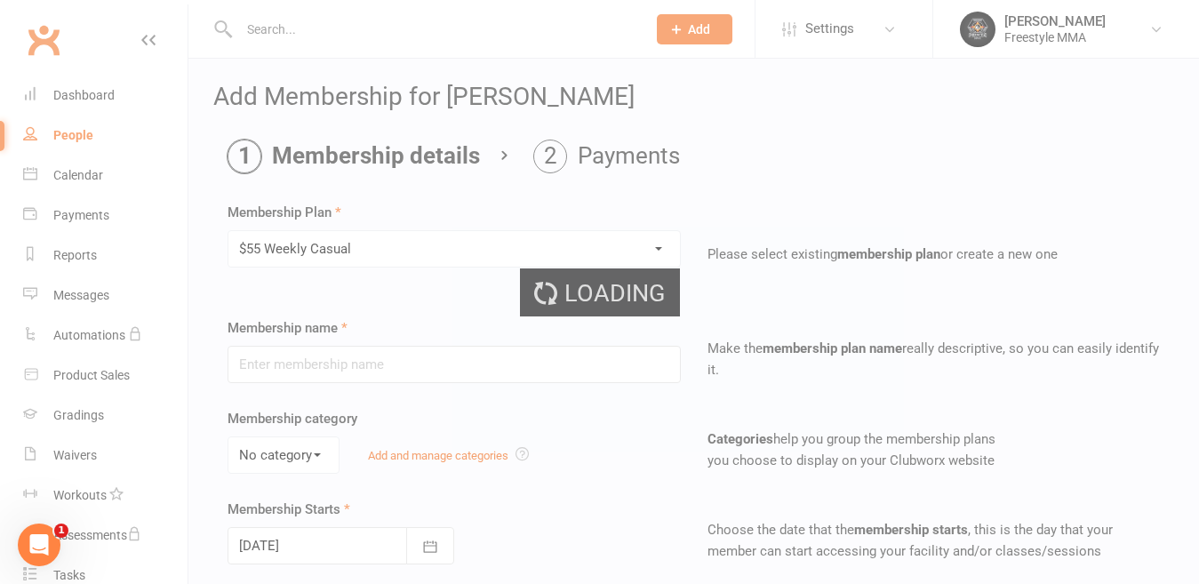
type input "$55 Weekly Casual"
type input "7"
select select "0"
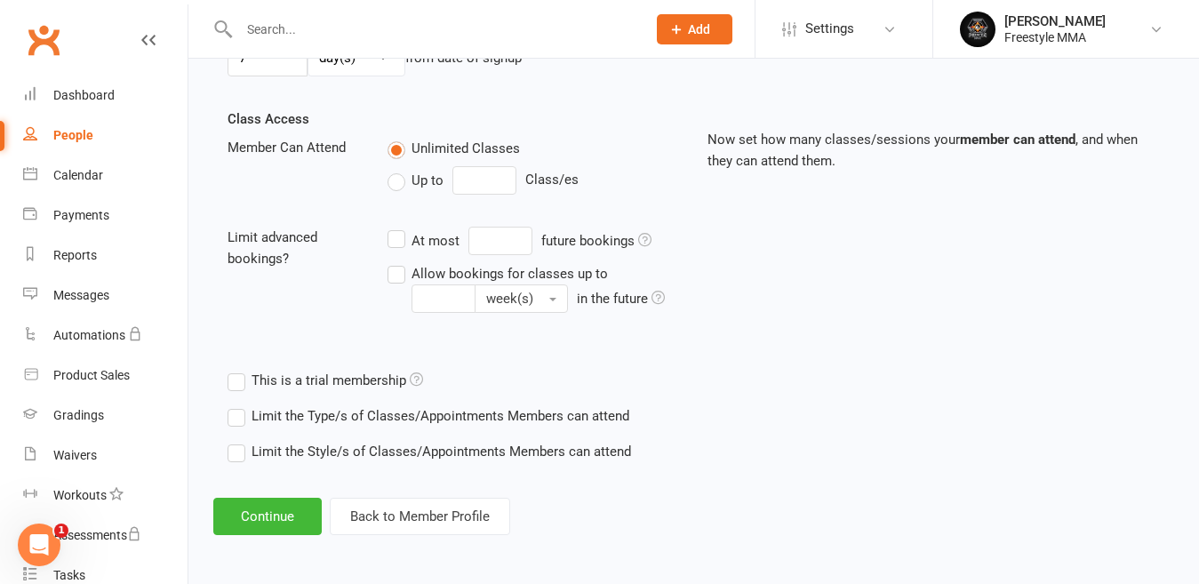
scroll to position [581, 0]
click at [295, 503] on button "Continue" at bounding box center [267, 514] width 108 height 37
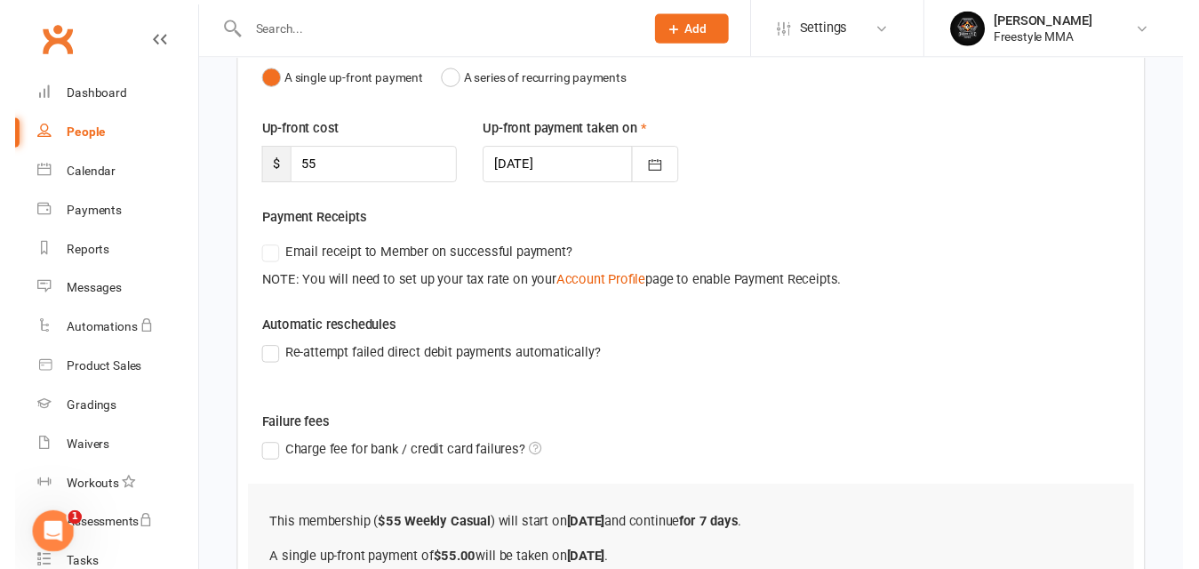
scroll to position [384, 0]
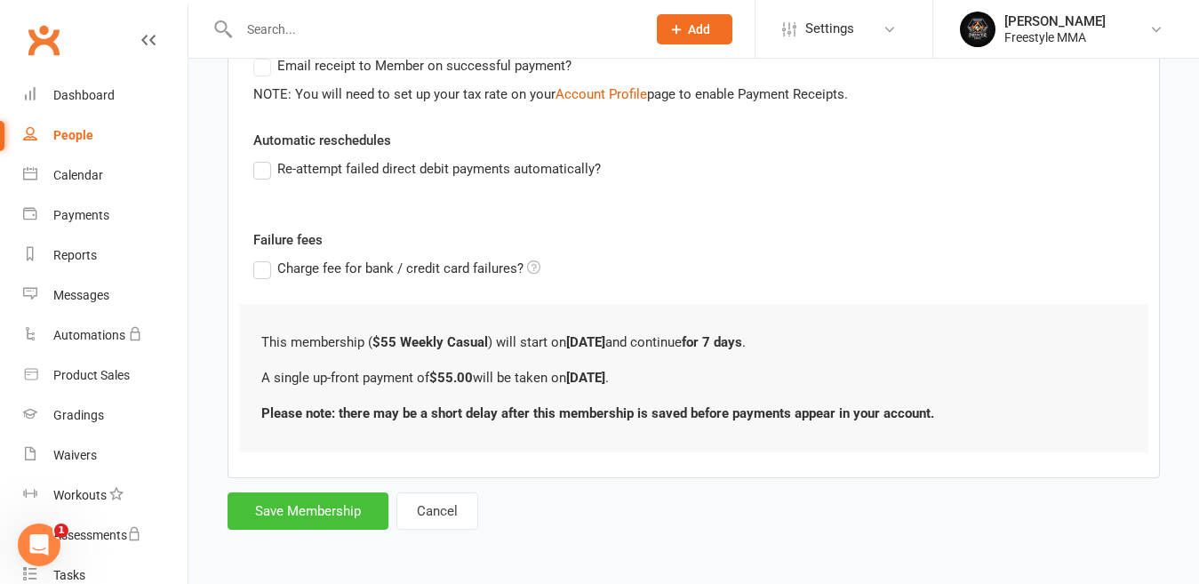
click at [339, 519] on button "Save Membership" at bounding box center [308, 511] width 161 height 37
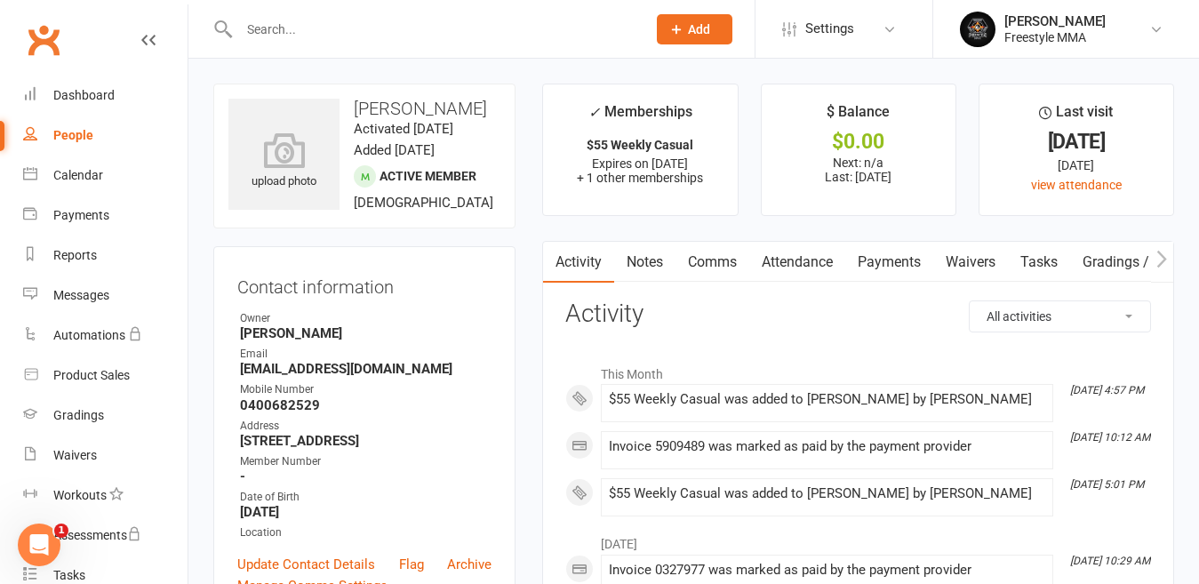
click at [385, 20] on input "text" at bounding box center [434, 29] width 400 height 25
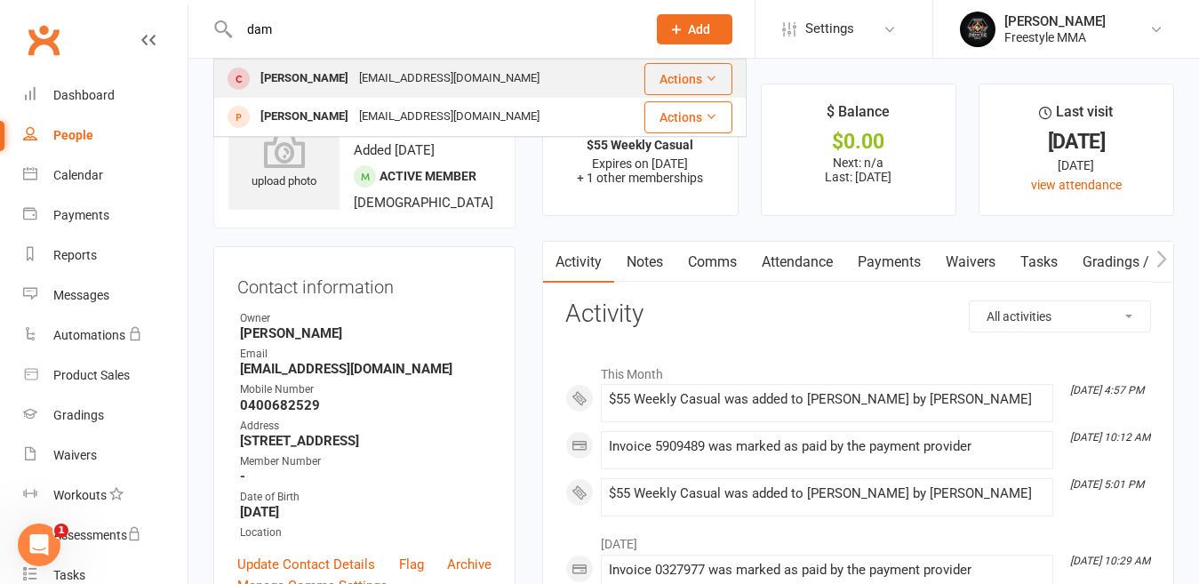
type input "dam"
click at [367, 80] on div "[EMAIL_ADDRESS][DOMAIN_NAME]" at bounding box center [449, 79] width 191 height 26
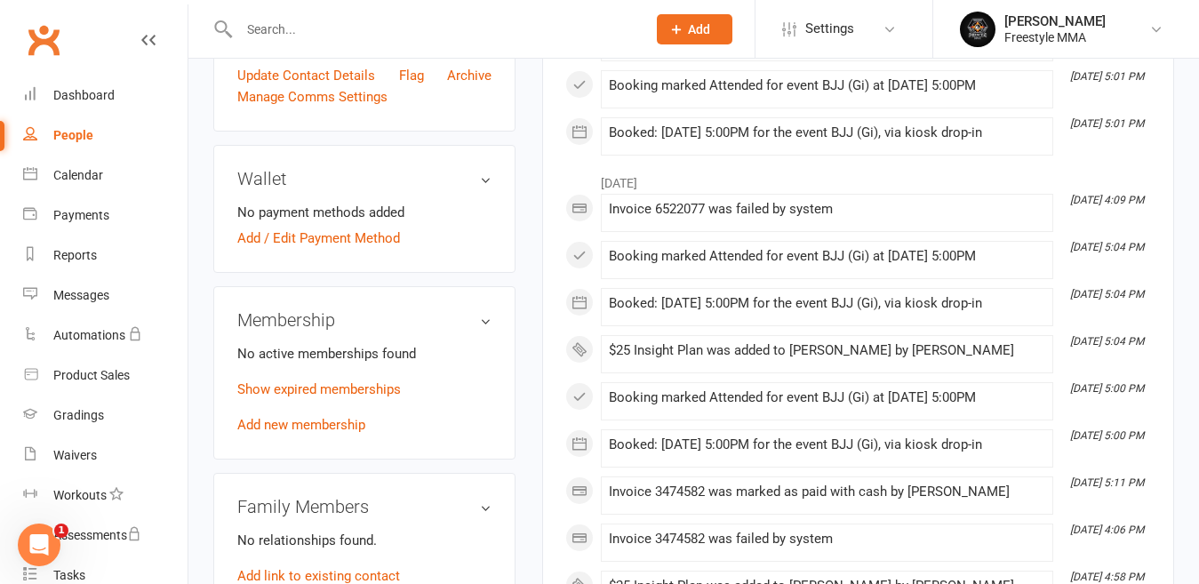
scroll to position [533, 0]
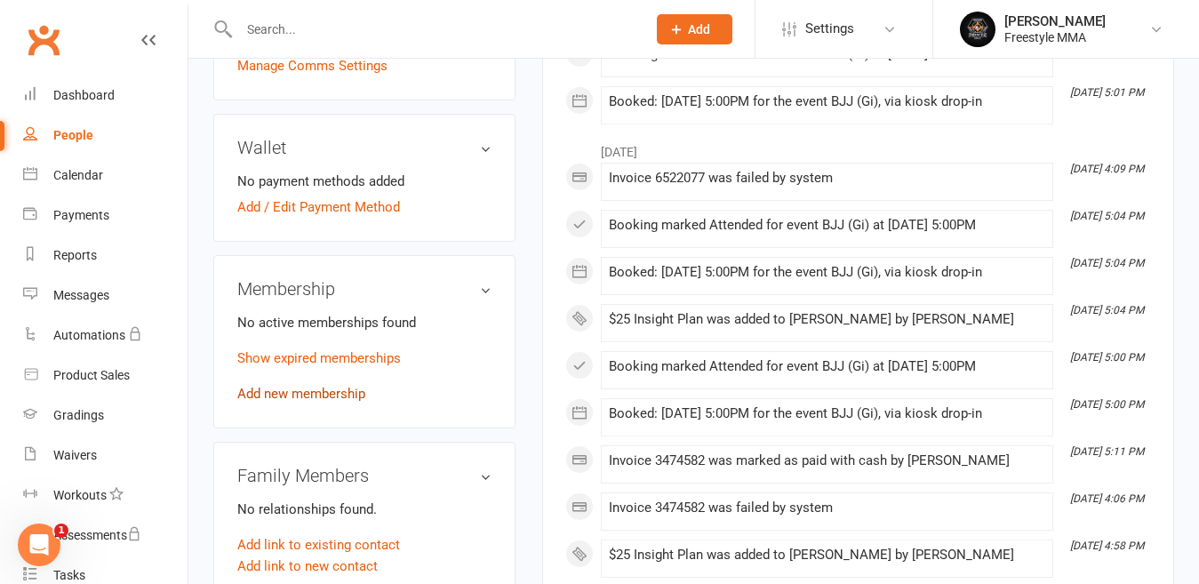
click at [329, 402] on link "Add new membership" at bounding box center [301, 394] width 128 height 16
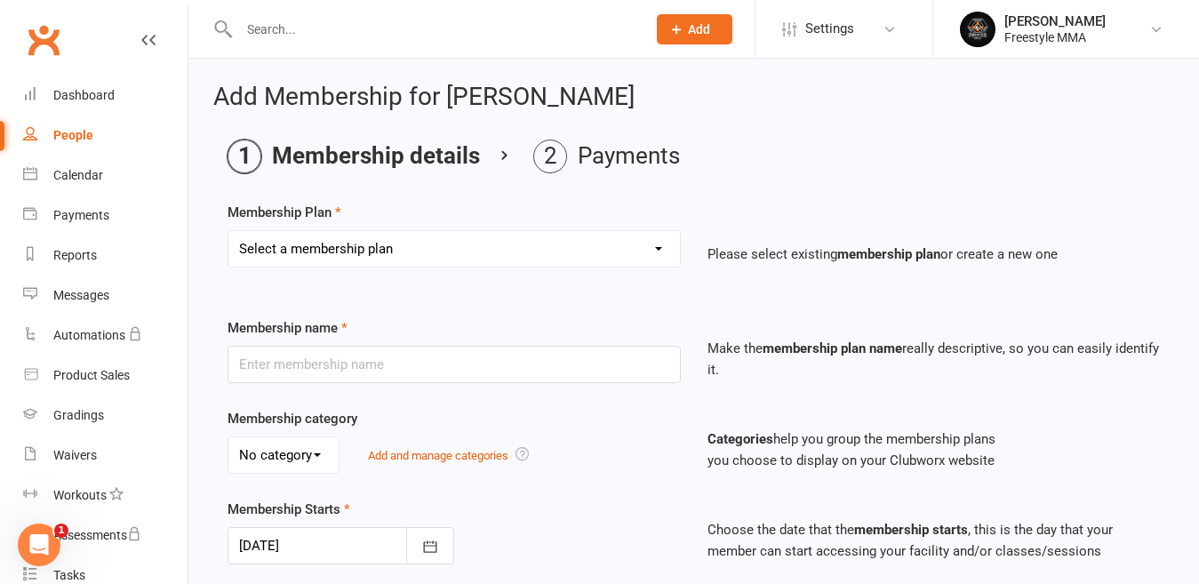
click at [397, 242] on select "Select a membership plan Create new Membership Plan $49 Unlimited $55 Weekly Ca…" at bounding box center [454, 249] width 452 height 36
select select "5"
click at [228, 231] on select "Select a membership plan Create new Membership Plan $49 Unlimited $55 Weekly Ca…" at bounding box center [454, 249] width 452 height 36
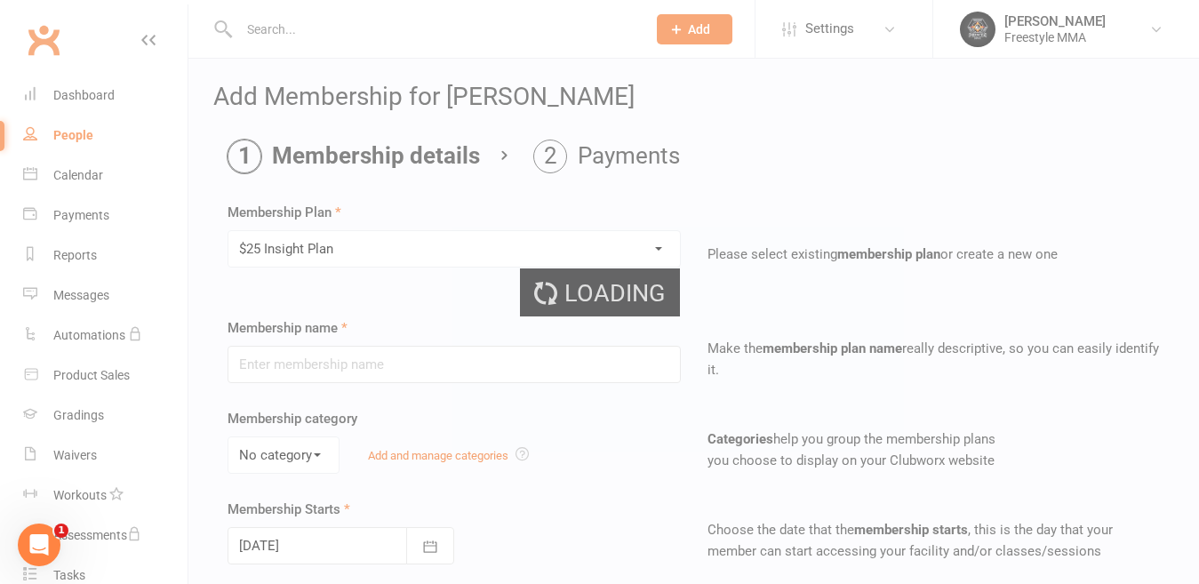
type input "$25 Insight Plan"
type input "7"
select select "0"
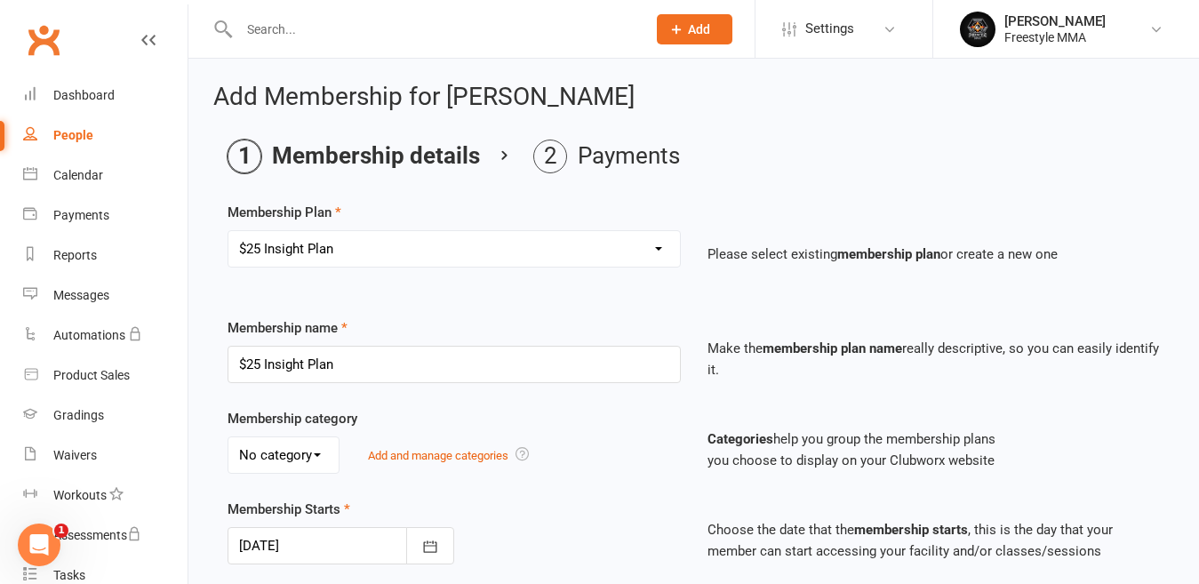
click at [315, 282] on div "Select a membership plan Create new Membership Plan $49 Unlimited $55 Weekly Ca…" at bounding box center [454, 261] width 480 height 62
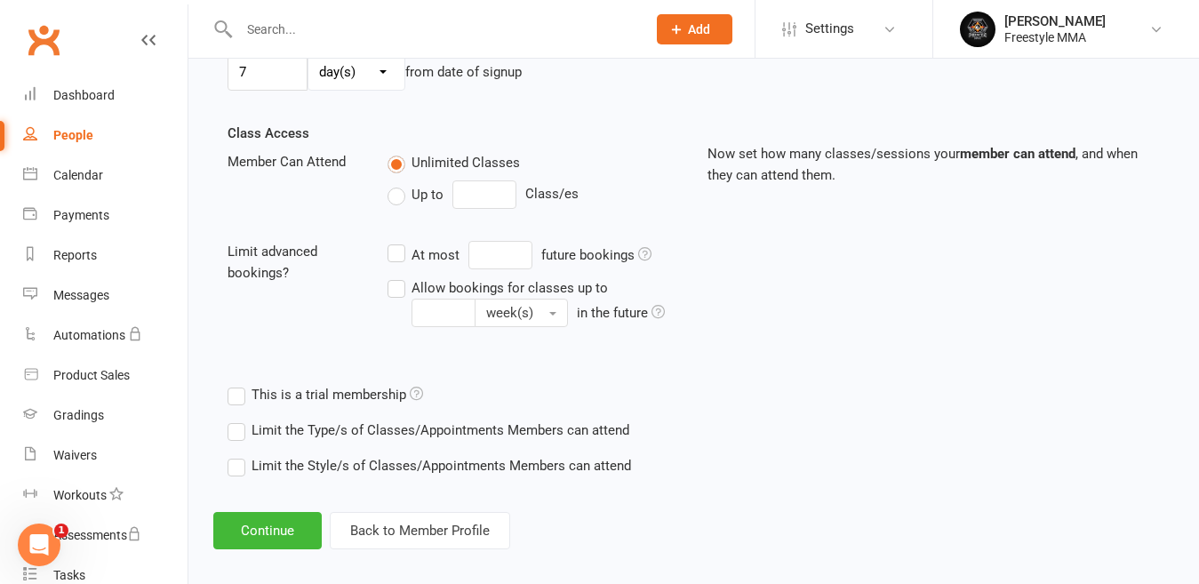
scroll to position [581, 0]
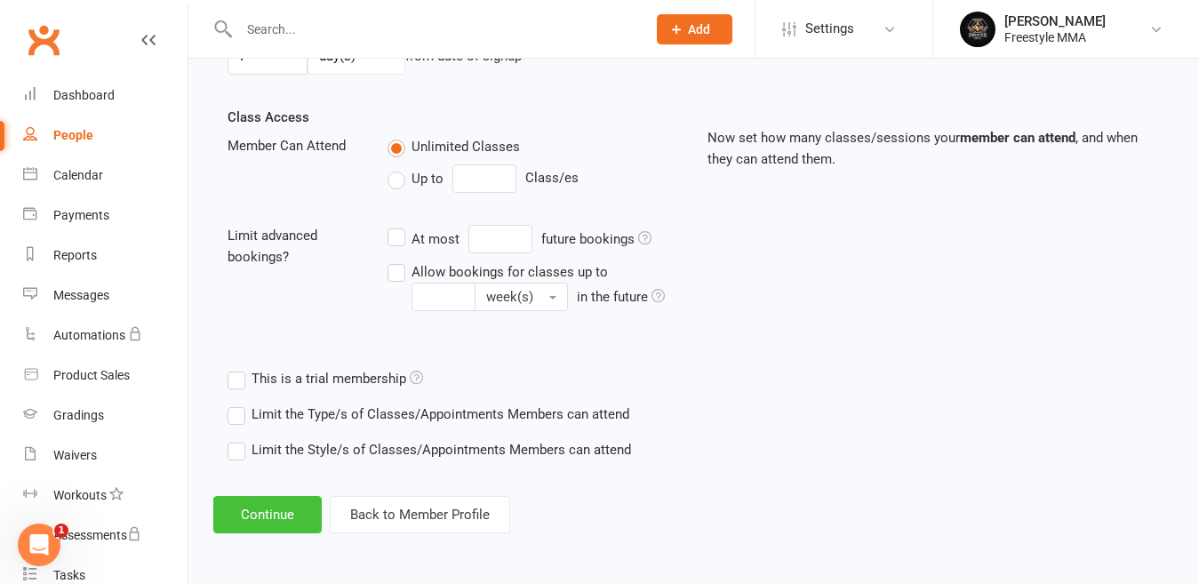
click at [260, 517] on button "Continue" at bounding box center [267, 514] width 108 height 37
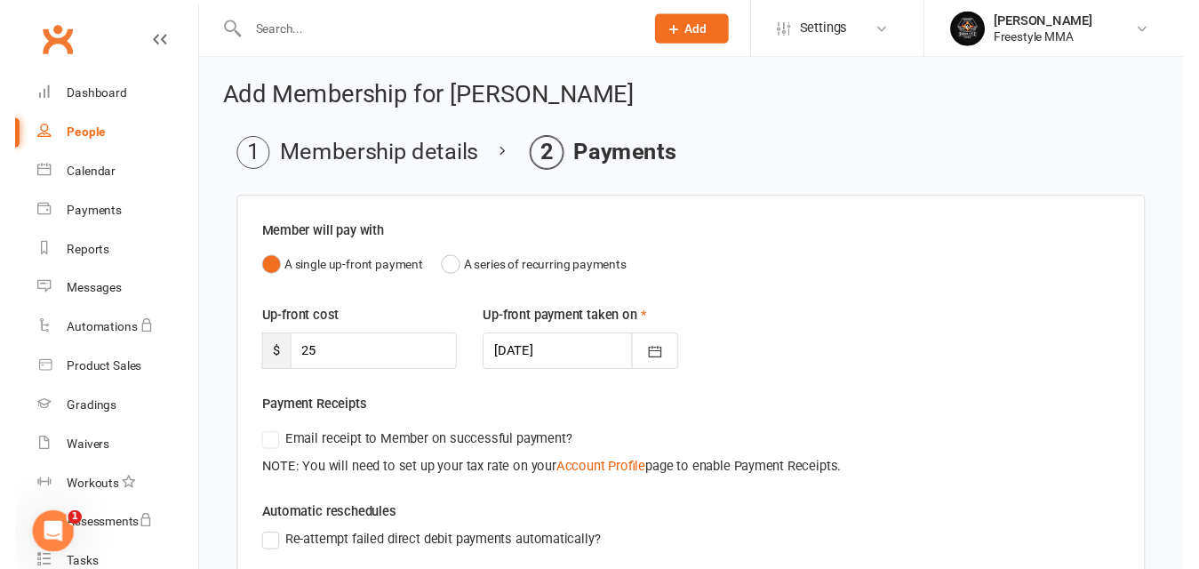
scroll to position [384, 0]
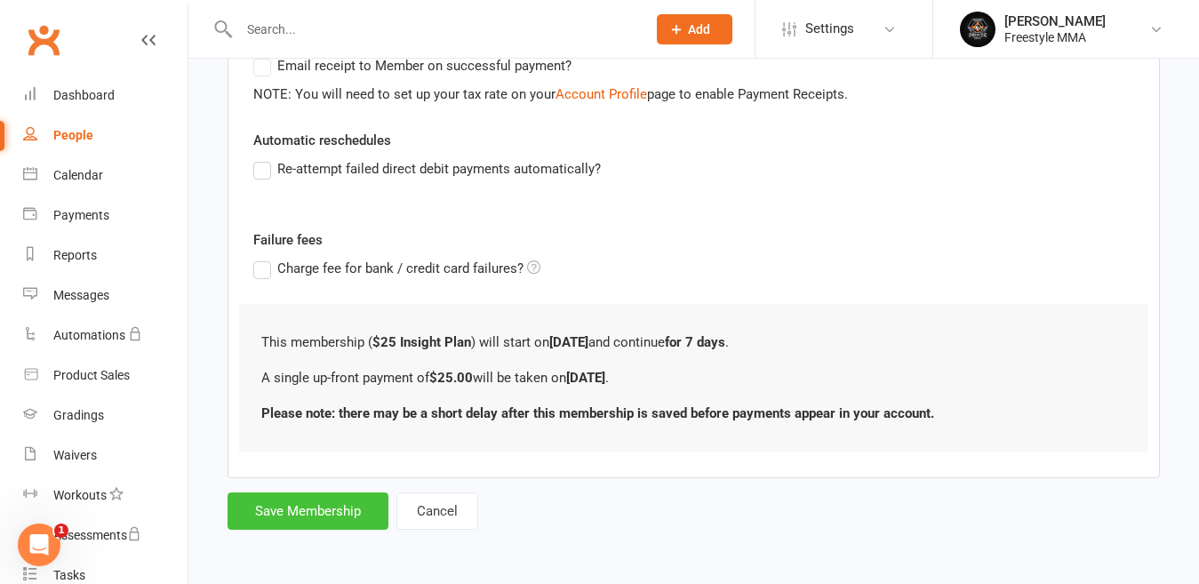
click at [337, 514] on button "Save Membership" at bounding box center [308, 511] width 161 height 37
